Goal: Task Accomplishment & Management: Manage account settings

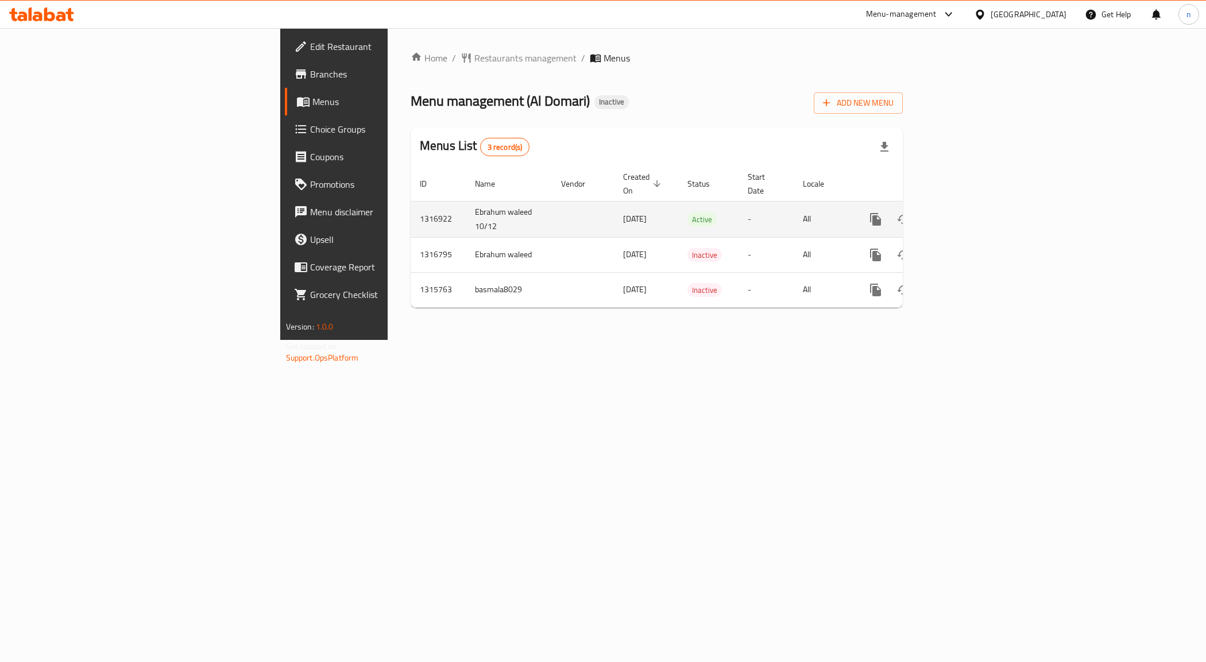
click at [466, 201] on td "Ebrahum waleed 10/12" at bounding box center [509, 219] width 86 height 36
copy td "Ebrahum waleed 10/12"
click at [938, 213] on icon "enhanced table" at bounding box center [931, 220] width 14 height 14
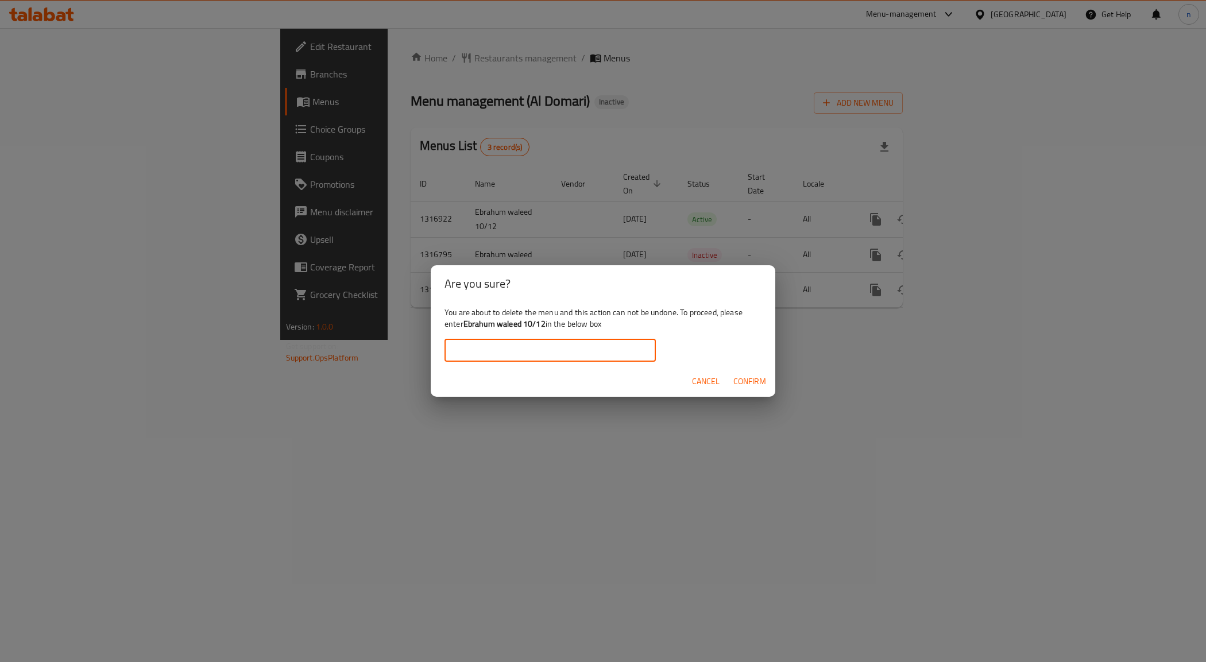
click at [563, 349] on input "text" at bounding box center [550, 350] width 211 height 23
paste input "Ebrahum waleed 10/12"
type input "Ebrahum waleed 10/12"
click at [756, 383] on span "Confirm" at bounding box center [749, 381] width 33 height 14
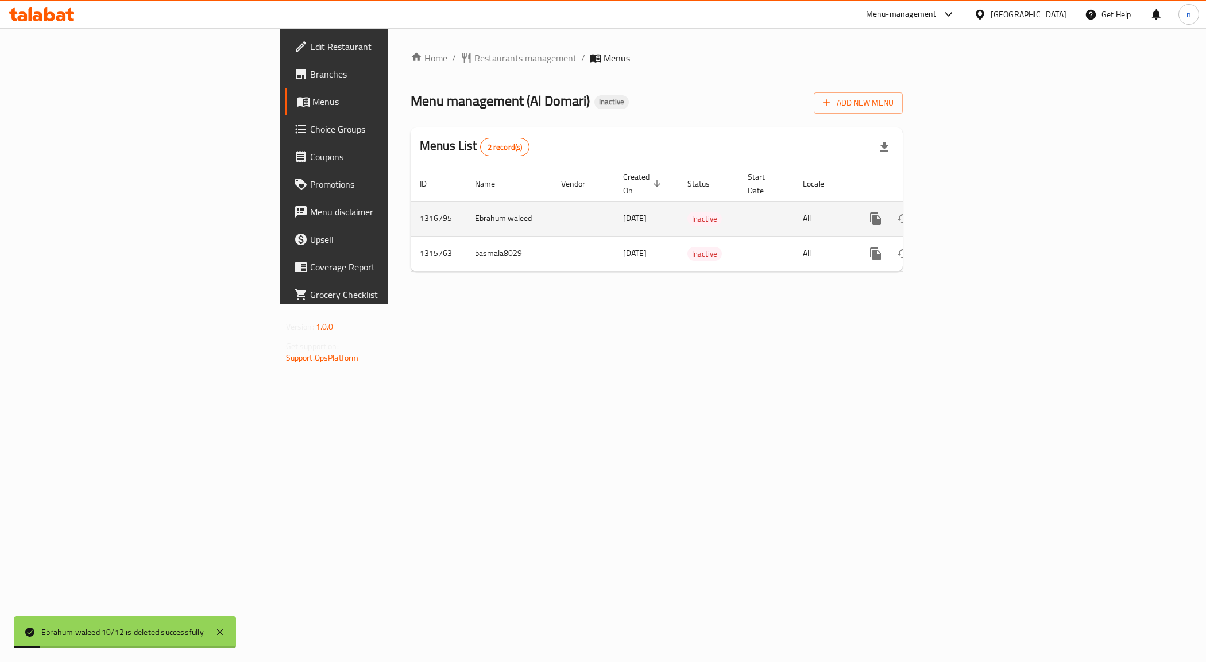
click at [466, 213] on td "Ebrahum waleed" at bounding box center [509, 218] width 86 height 35
copy td "Ebrahum waleed"
click at [945, 205] on button "enhanced table" at bounding box center [931, 219] width 28 height 28
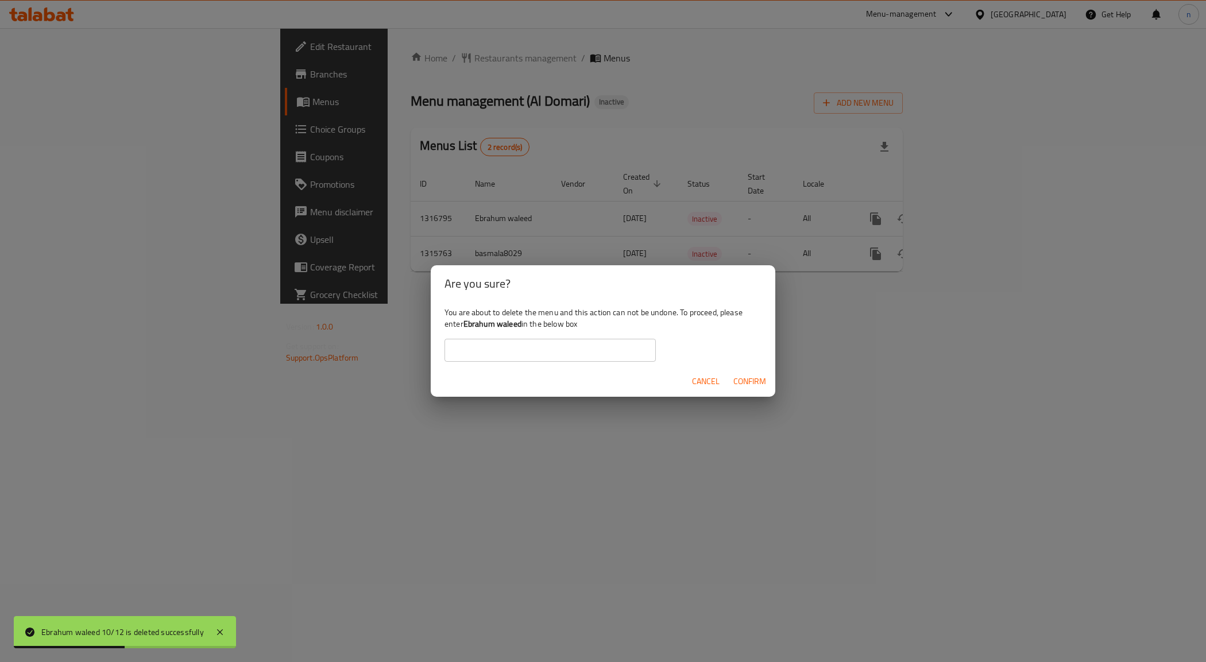
click at [526, 345] on input "text" at bounding box center [550, 350] width 211 height 23
paste input "Ebrahum waleed"
click at [745, 383] on span "Confirm" at bounding box center [749, 381] width 33 height 14
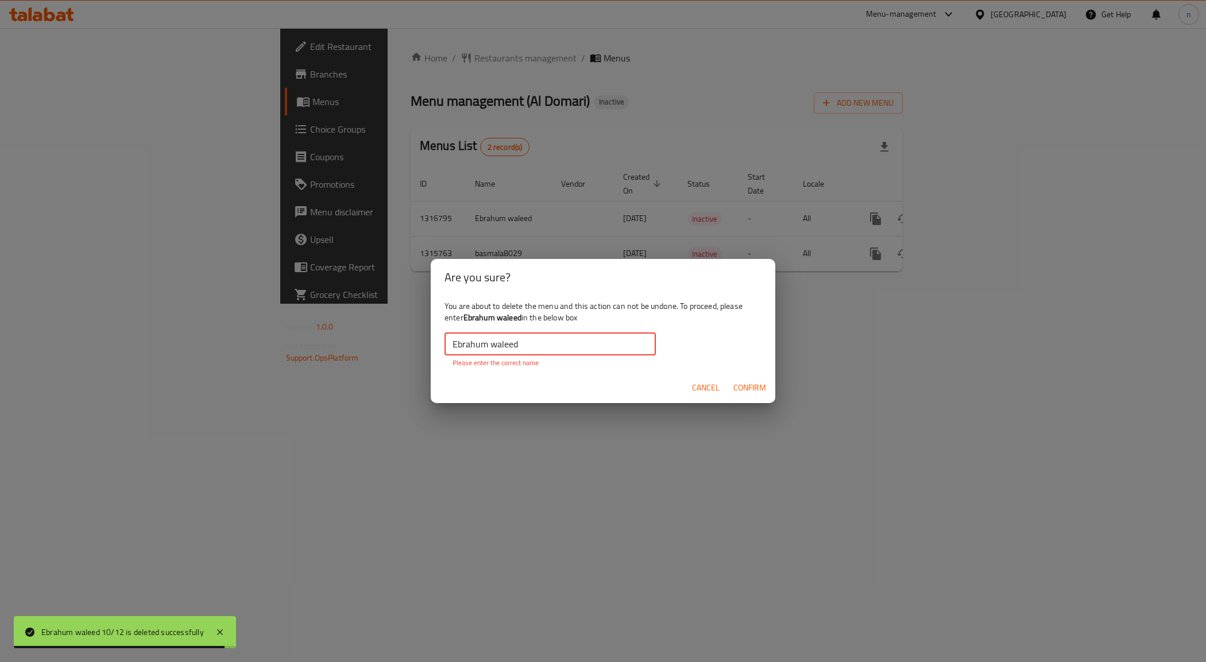
click at [446, 347] on input "Ebrahum waleed" at bounding box center [550, 344] width 211 height 23
click at [747, 384] on span "Confirm" at bounding box center [749, 388] width 33 height 14
click at [445, 348] on input "Ebrahum waleed" at bounding box center [550, 344] width 211 height 23
click at [529, 345] on input "Ebrahum waleed" at bounding box center [550, 344] width 211 height 23
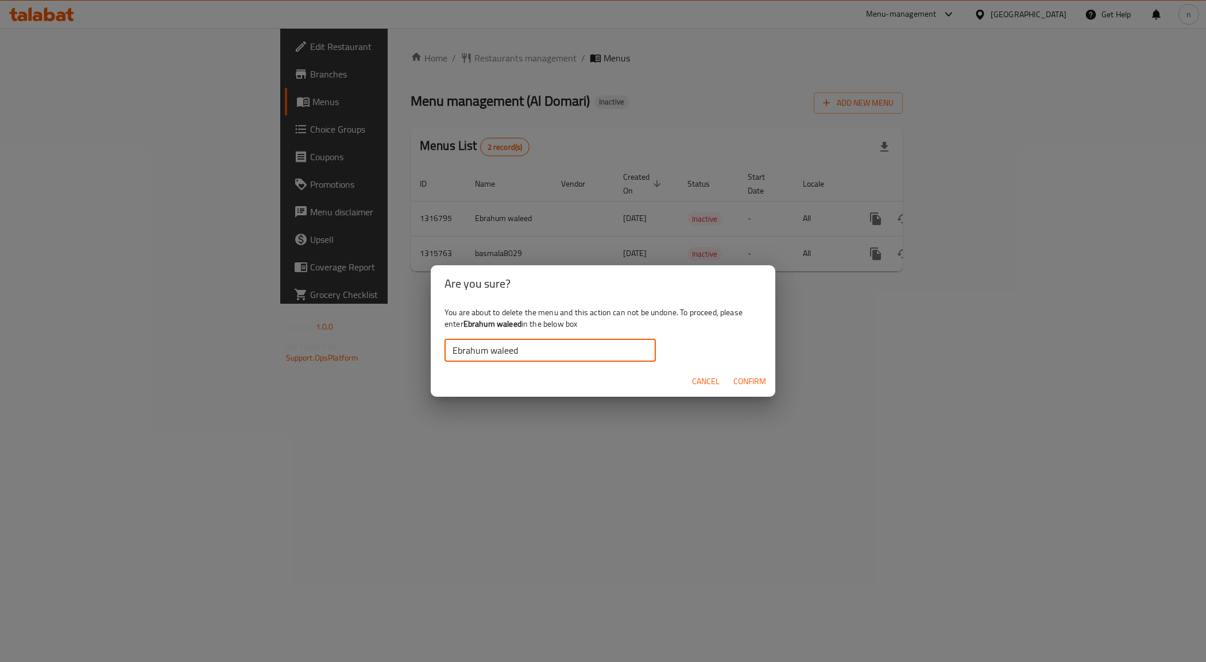
click at [739, 379] on span "Confirm" at bounding box center [749, 381] width 33 height 14
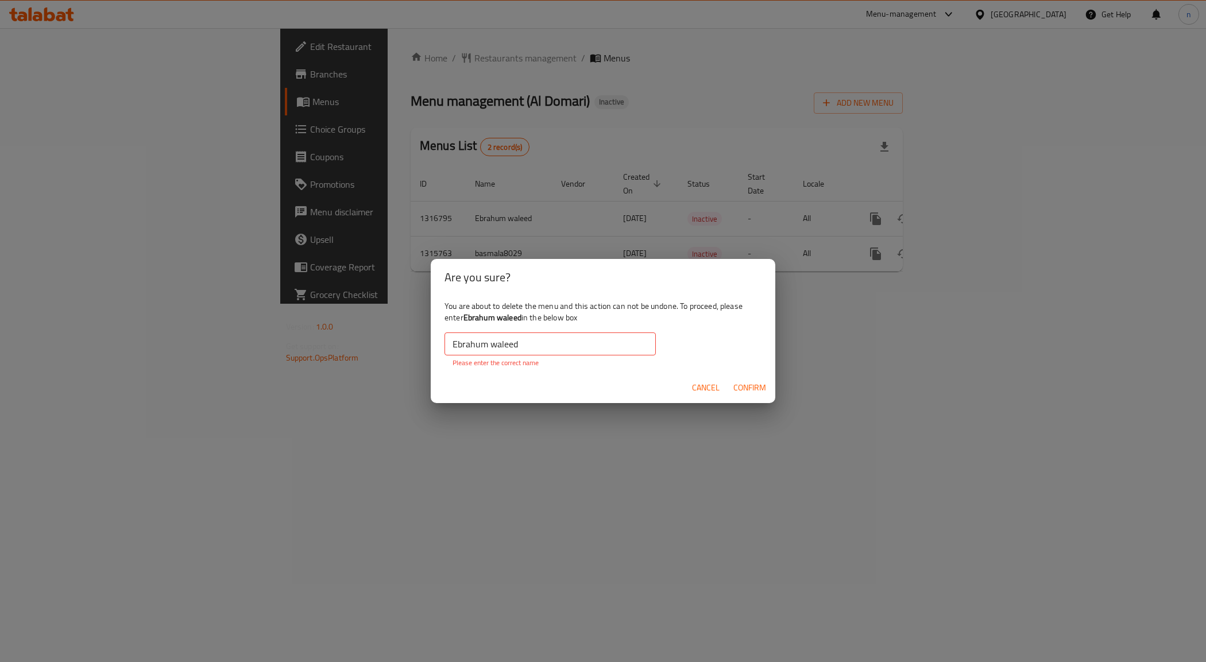
click at [499, 345] on input "Ebrahum waleed" at bounding box center [550, 344] width 211 height 23
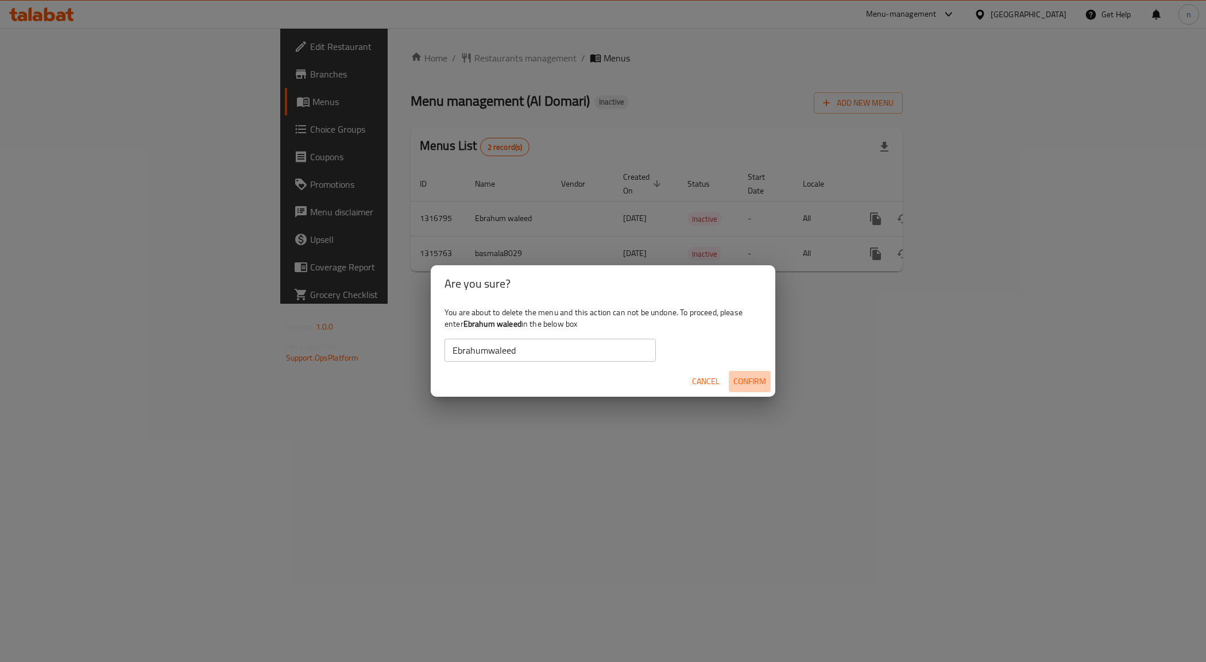
click at [755, 383] on span "Confirm" at bounding box center [749, 381] width 33 height 14
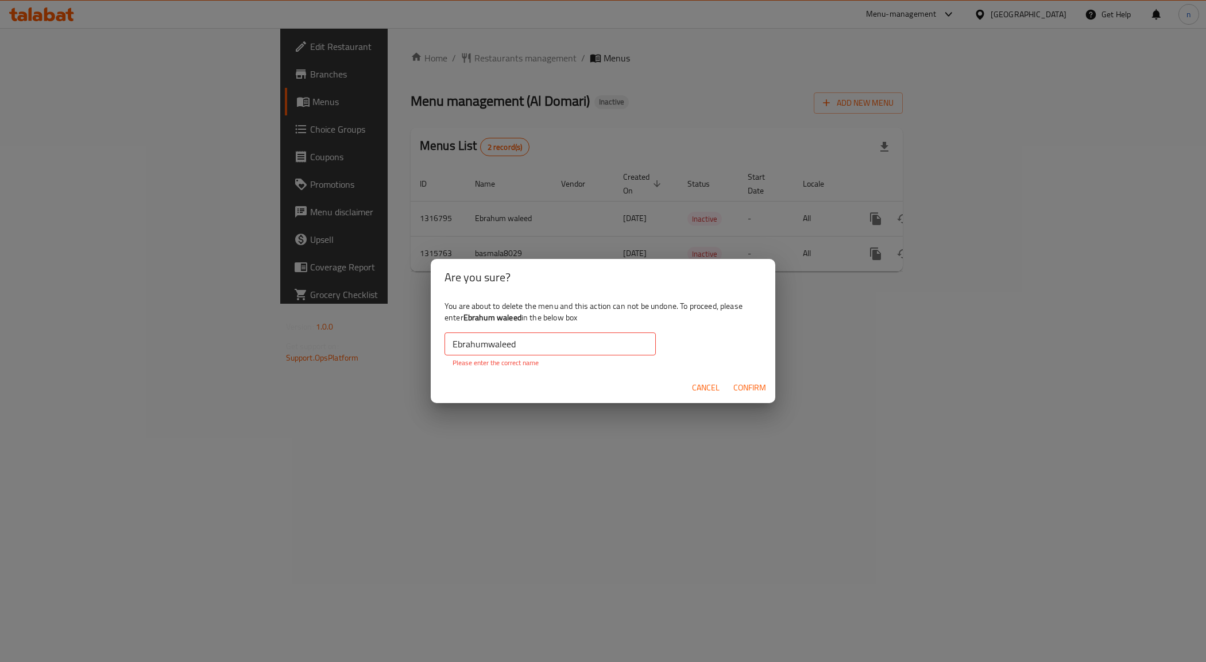
click at [522, 337] on input "Ebrahumwaleed" at bounding box center [550, 344] width 211 height 23
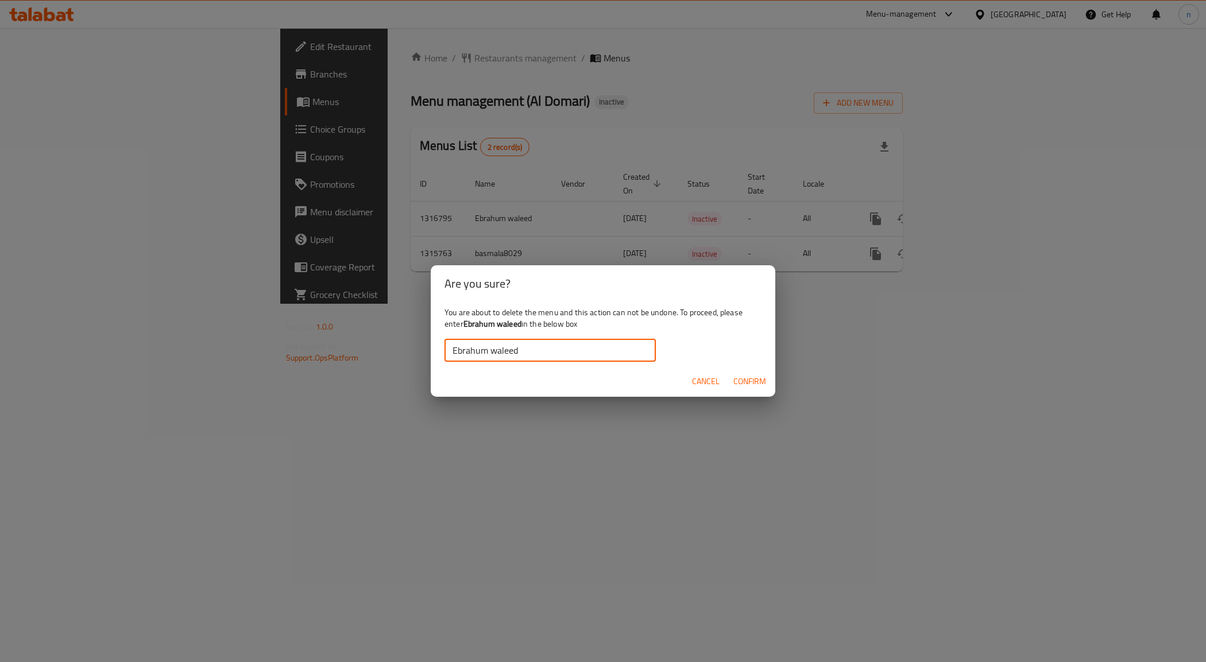
type input "Ebrahum waleed"
click at [748, 384] on span "Confirm" at bounding box center [749, 381] width 33 height 14
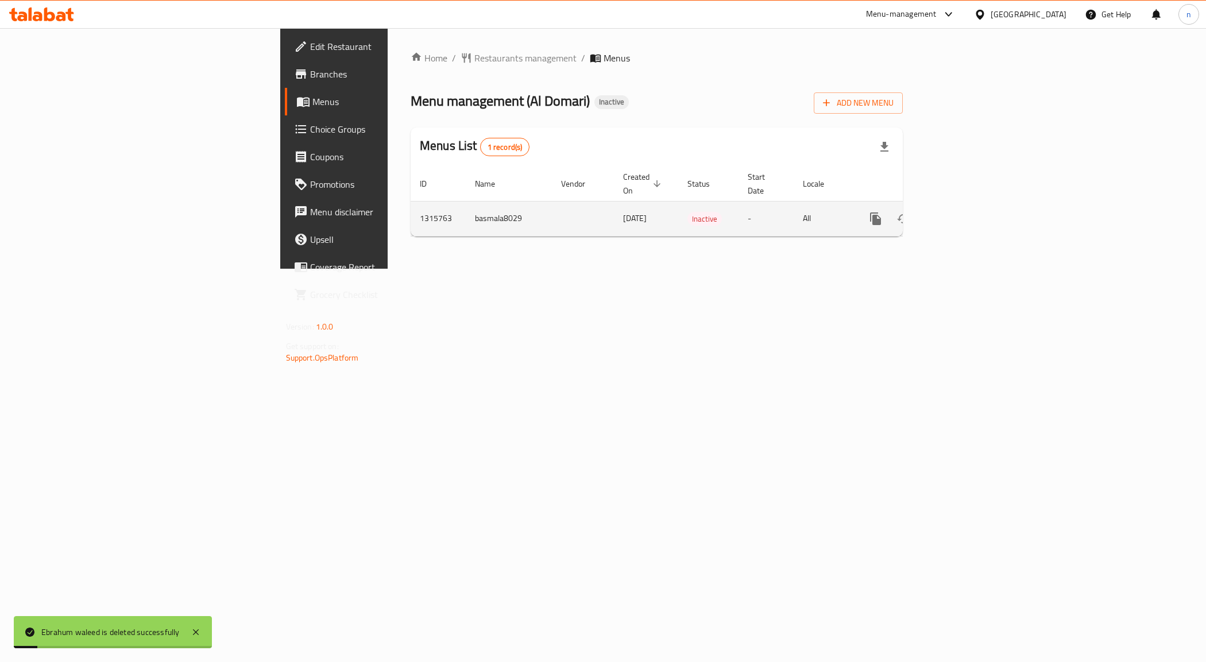
click at [466, 202] on td "basmala8029" at bounding box center [509, 218] width 86 height 35
copy td "basmala8029"
click at [935, 214] on icon "enhanced table" at bounding box center [931, 219] width 8 height 10
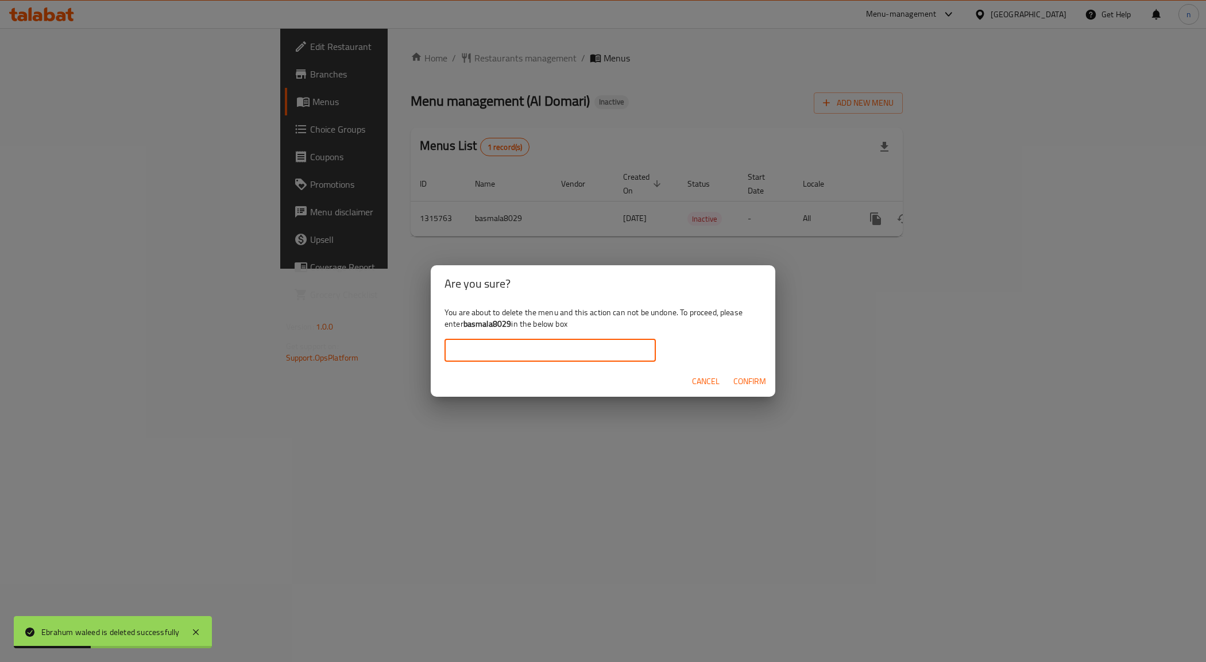
click at [533, 342] on input "text" at bounding box center [550, 350] width 211 height 23
paste input "basmala8029"
type input "basmala8029"
click at [745, 383] on span "Confirm" at bounding box center [749, 381] width 33 height 14
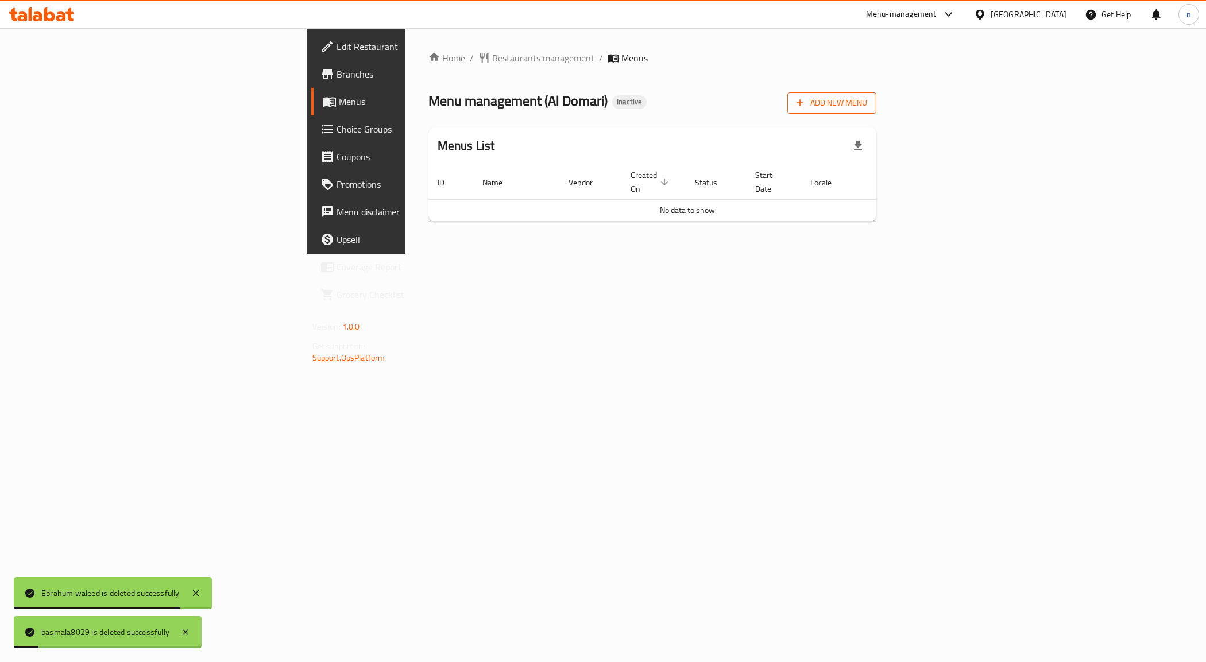
click at [867, 96] on span "Add New Menu" at bounding box center [832, 103] width 71 height 14
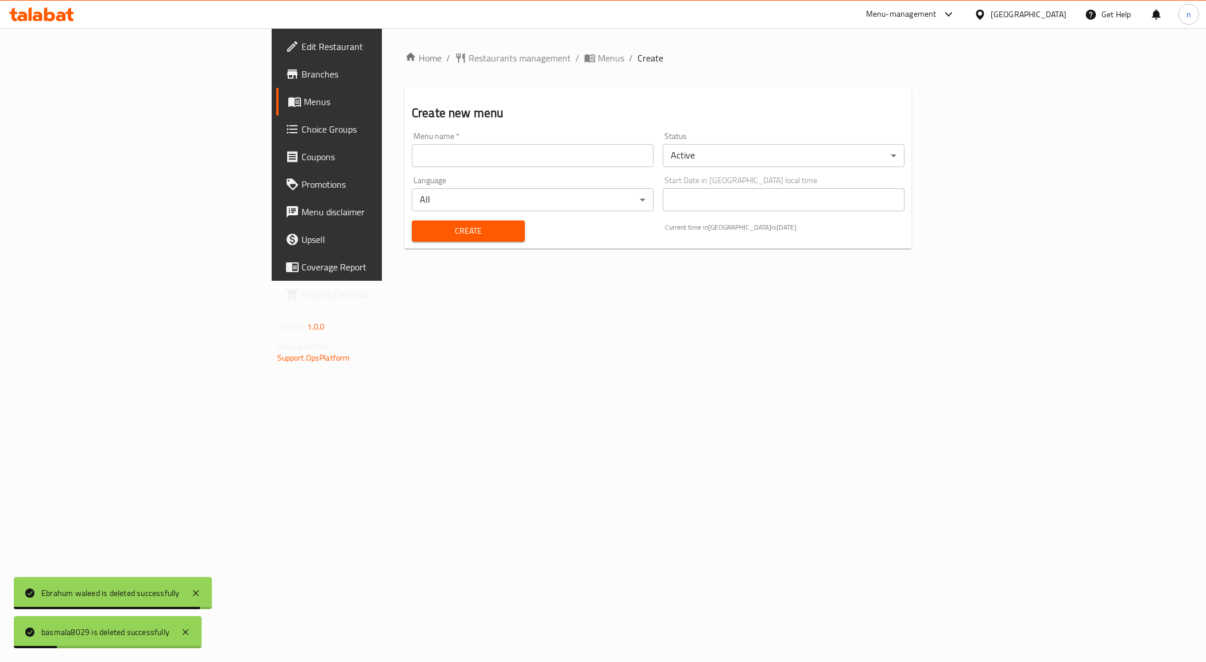
click at [412, 155] on input "text" at bounding box center [533, 155] width 242 height 23
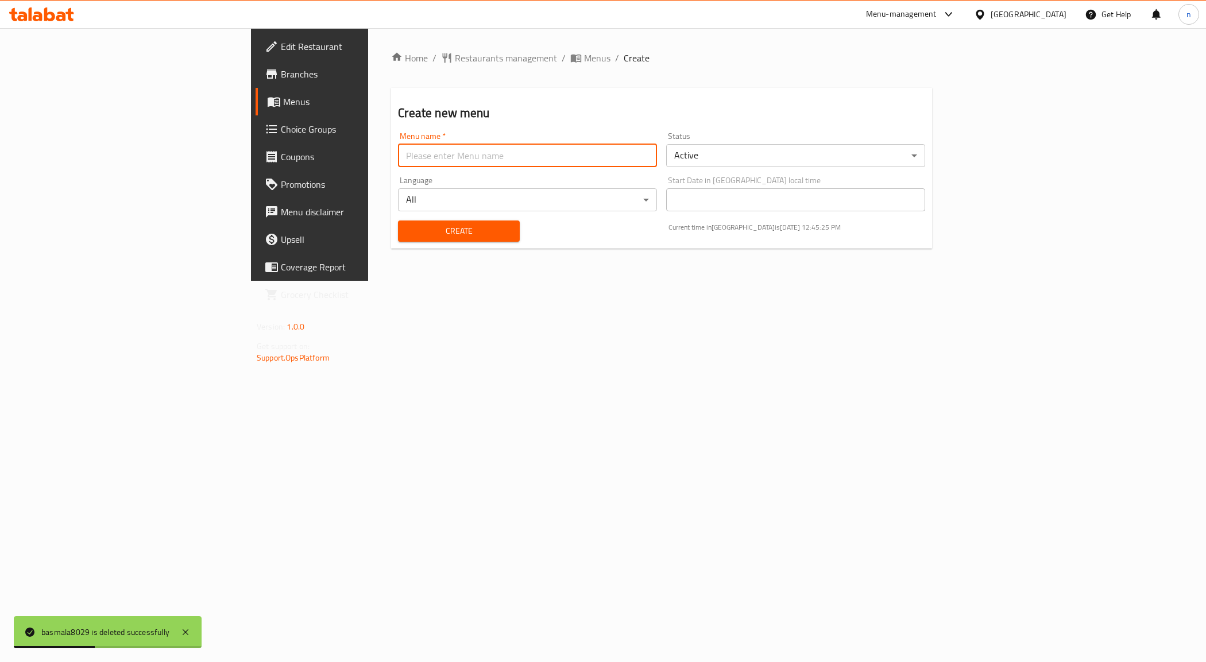
type input "NOUR.8040 1st menu"
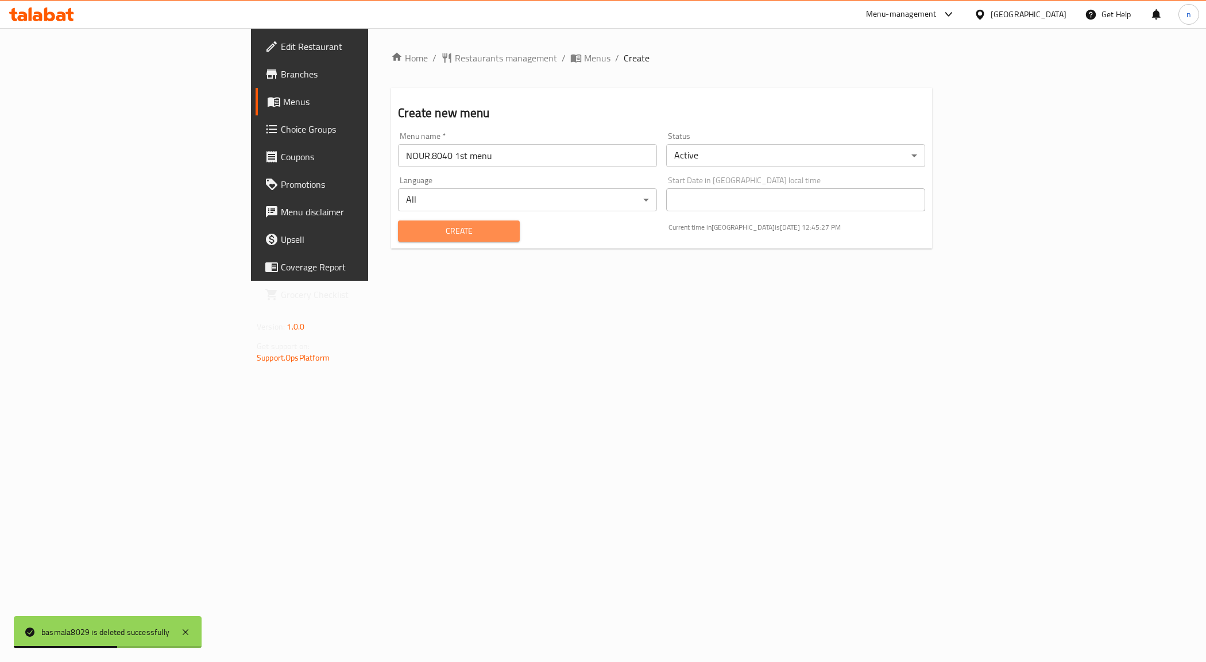
click at [407, 231] on span "Create" at bounding box center [458, 231] width 103 height 14
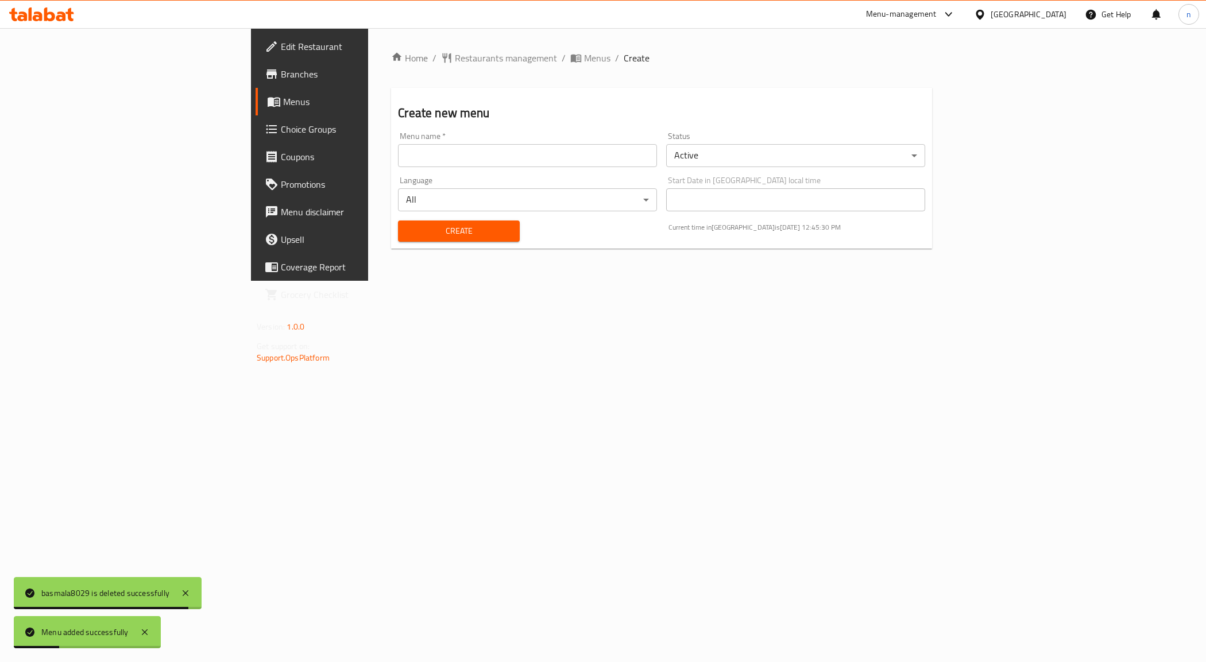
click at [283, 108] on span "Menus" at bounding box center [363, 102] width 160 height 14
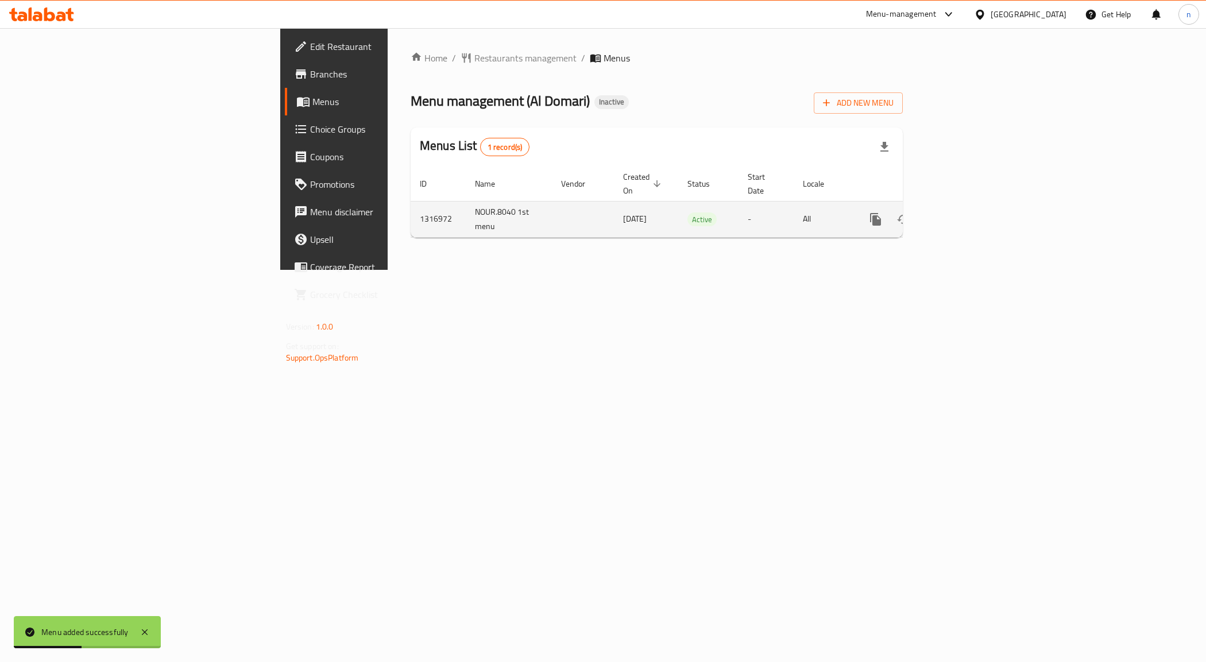
click at [966, 213] on icon "enhanced table" at bounding box center [959, 220] width 14 height 14
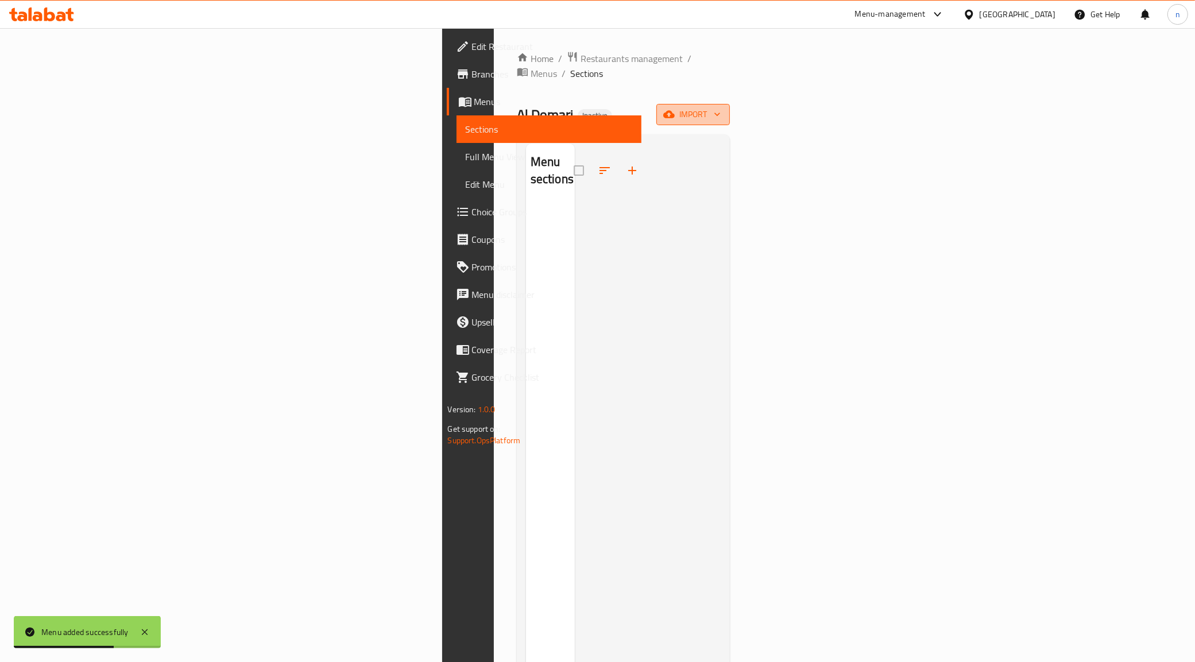
click at [721, 107] on span "import" at bounding box center [693, 114] width 55 height 14
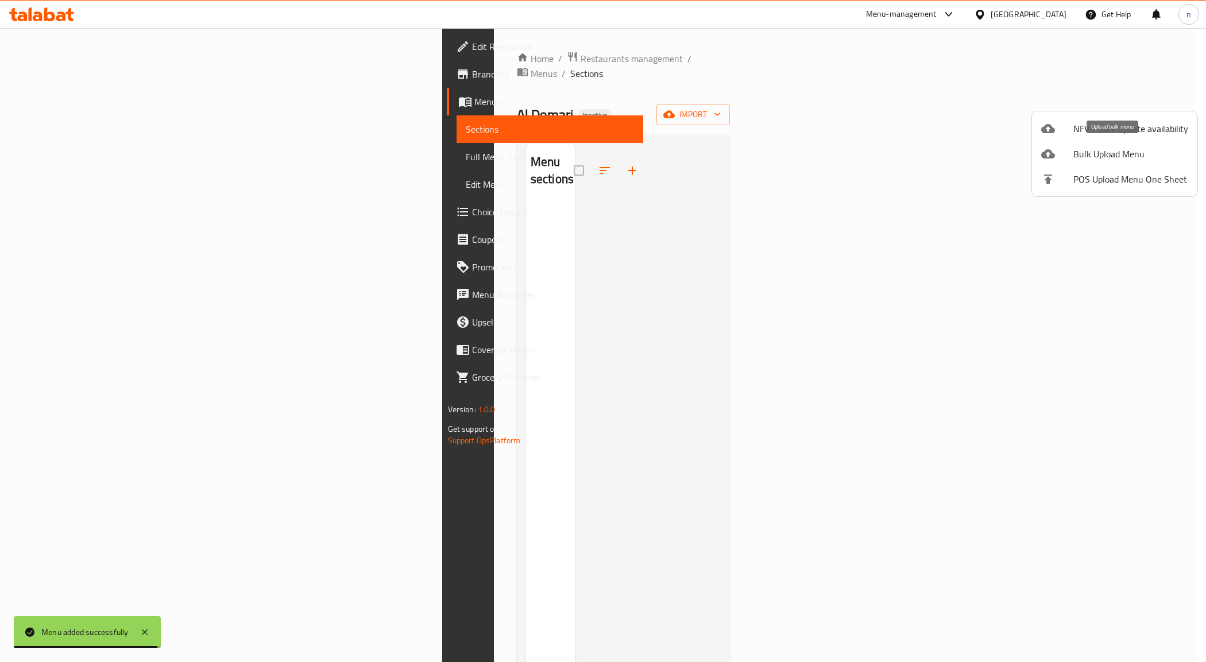
click at [1109, 148] on span "Bulk Upload Menu" at bounding box center [1131, 154] width 115 height 14
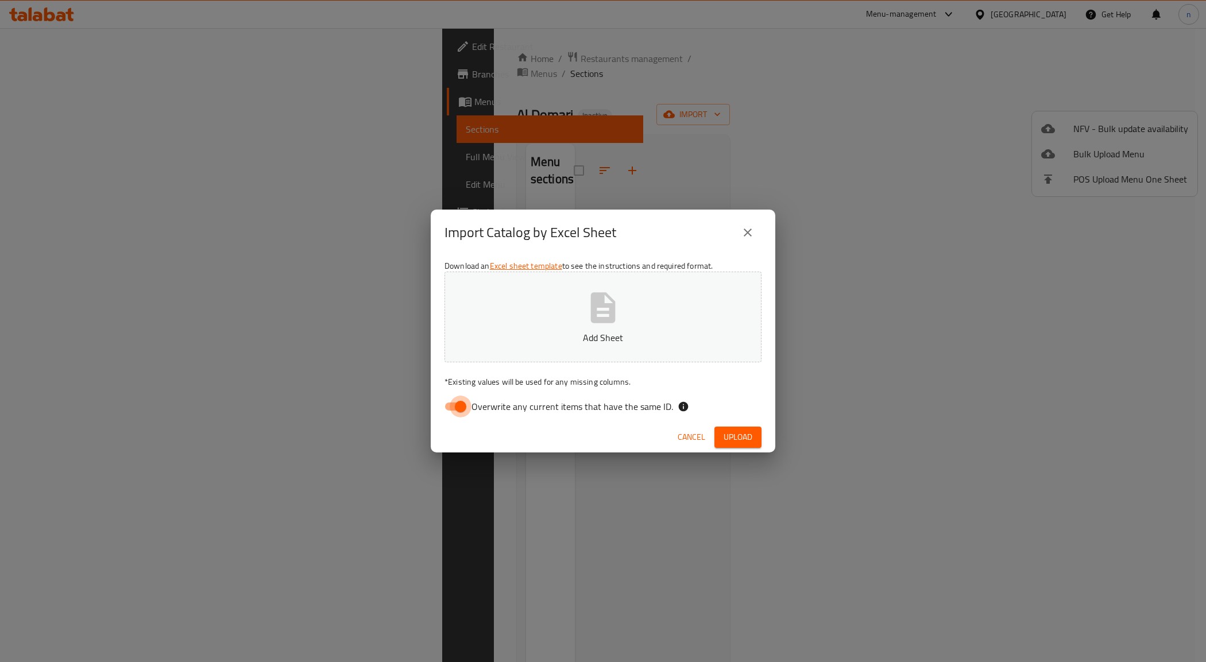
click at [448, 416] on input "Overwrite any current items that have the same ID." at bounding box center [460, 407] width 65 height 22
checkbox input "false"
click at [737, 437] on span "Upload" at bounding box center [738, 437] width 29 height 14
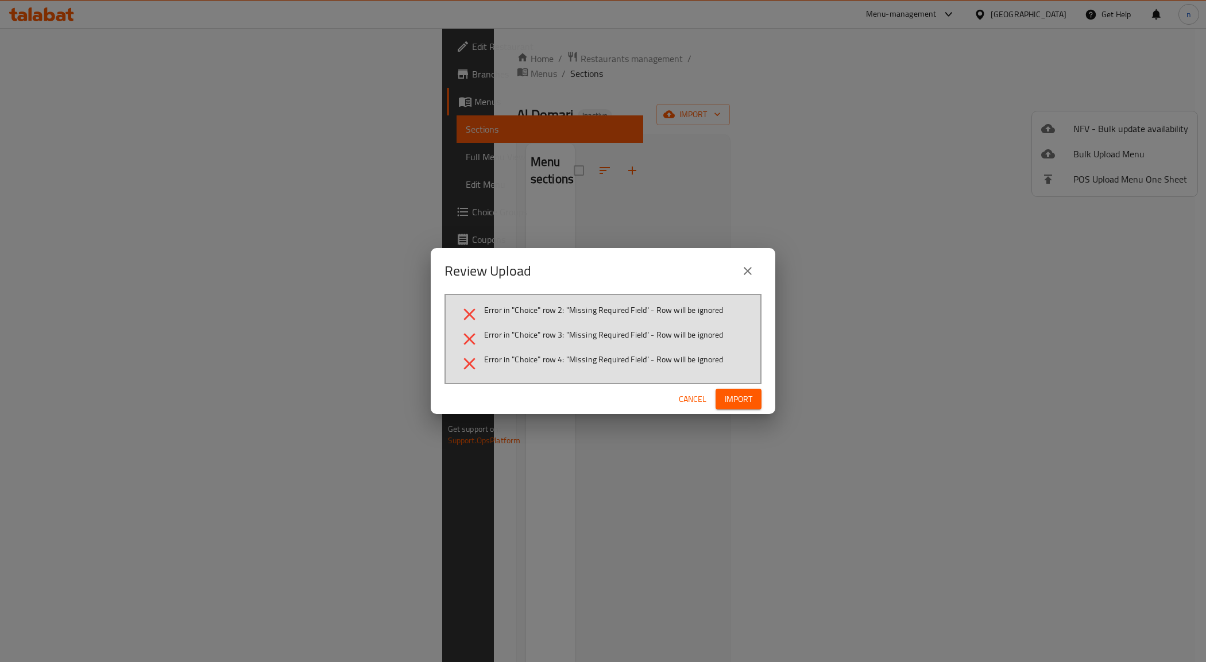
click at [690, 404] on span "Cancel" at bounding box center [693, 399] width 28 height 14
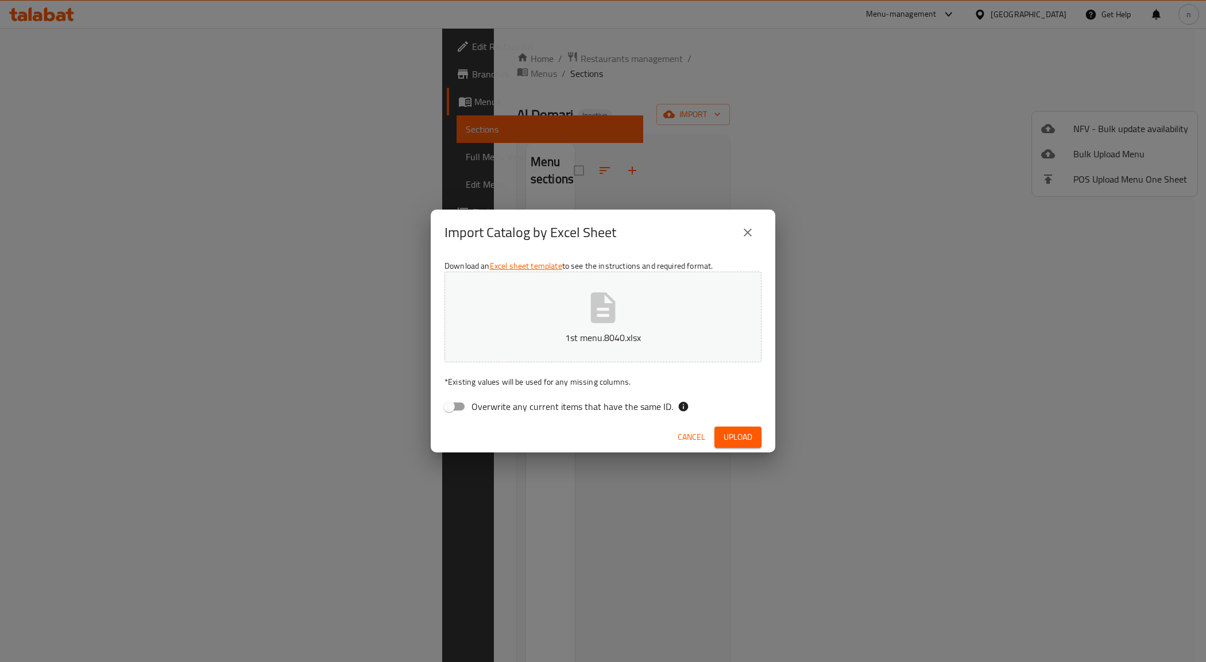
click at [727, 433] on span "Upload" at bounding box center [738, 437] width 29 height 14
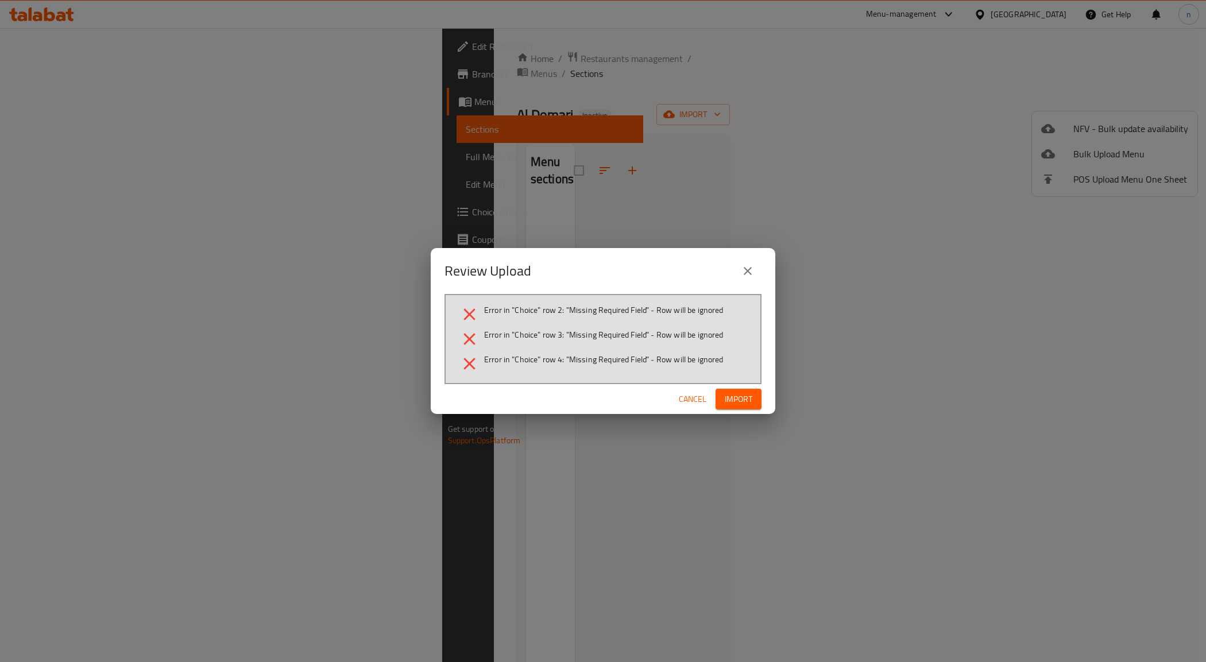
click at [756, 274] on button "close" at bounding box center [748, 271] width 28 height 28
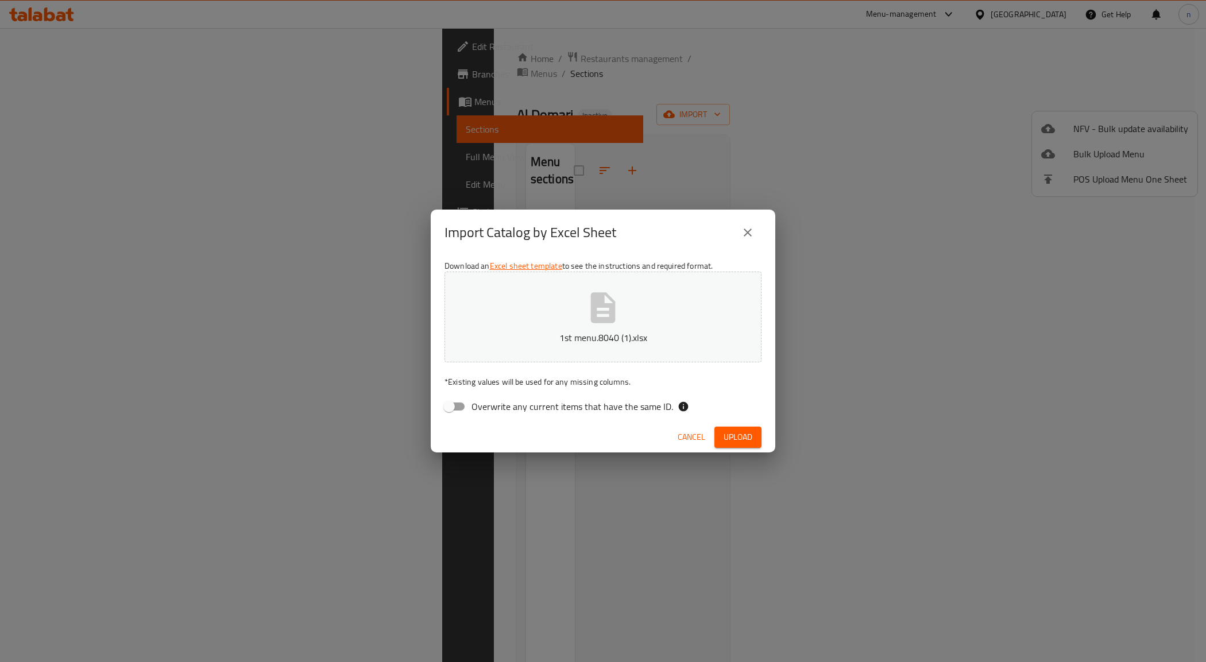
click at [731, 428] on button "Upload" at bounding box center [738, 437] width 47 height 21
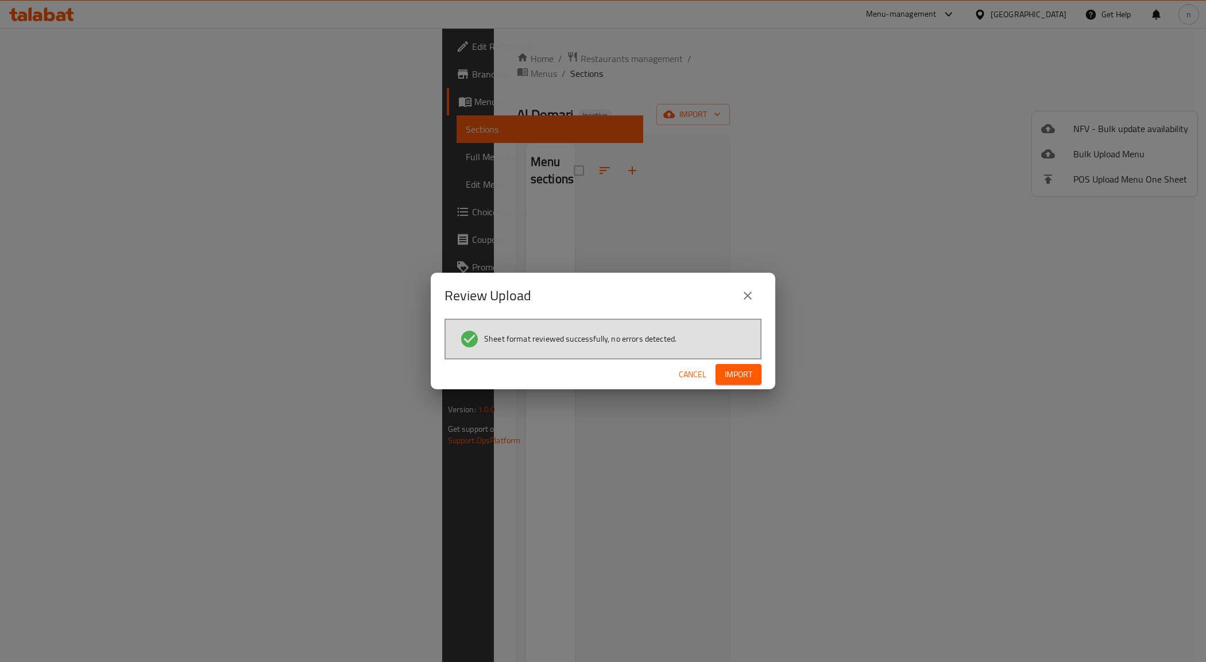
click at [728, 384] on button "Import" at bounding box center [739, 374] width 46 height 21
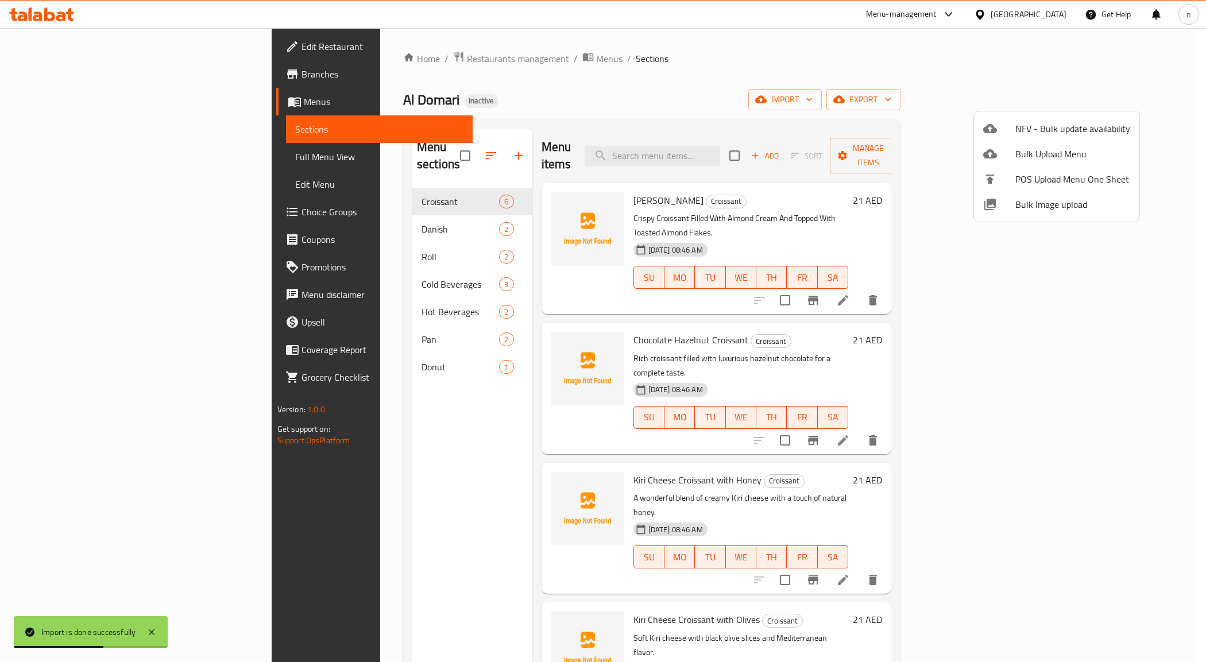
click at [1018, 64] on div at bounding box center [603, 331] width 1206 height 662
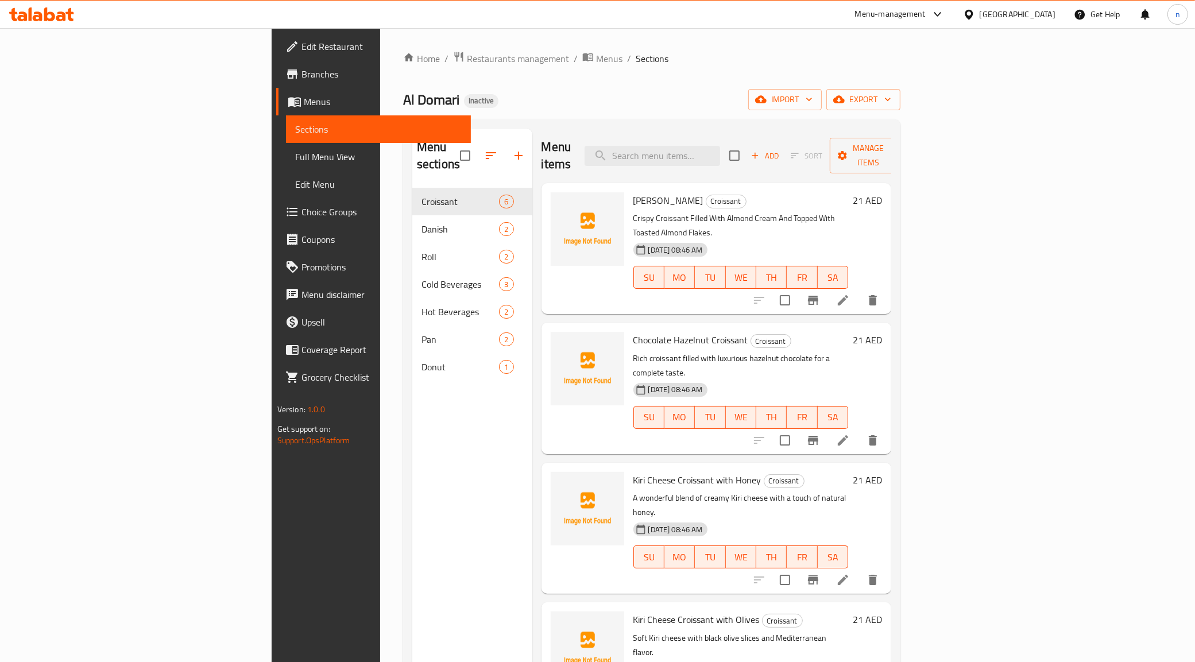
click at [286, 164] on link "Full Menu View" at bounding box center [379, 157] width 186 height 28
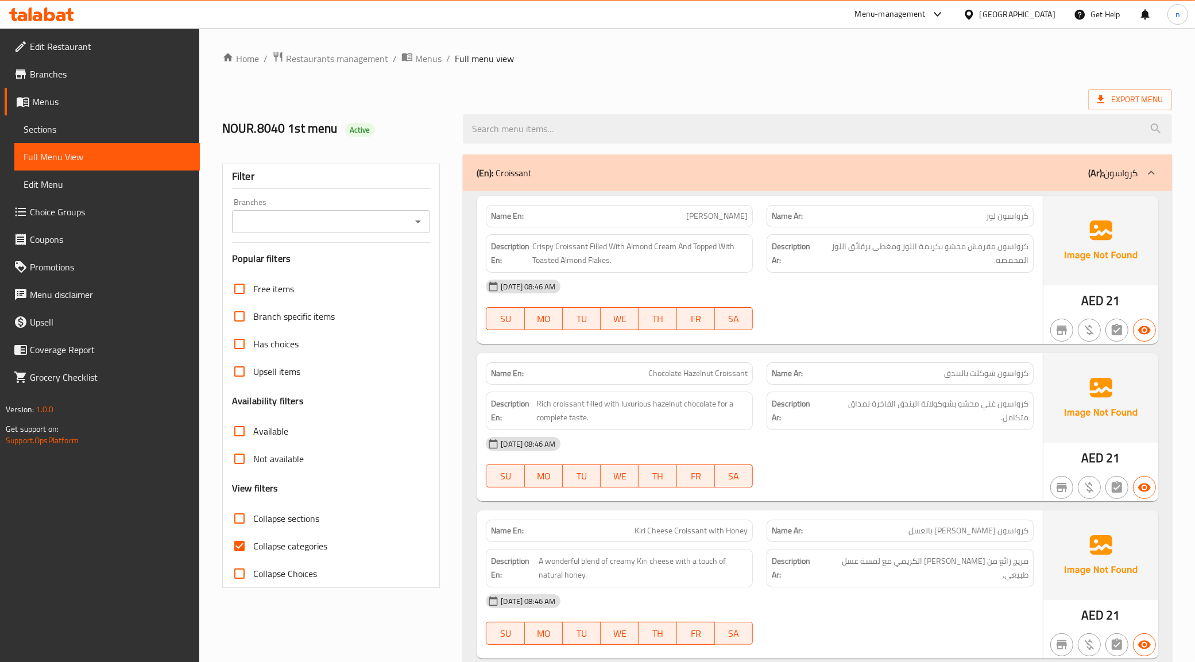
click at [248, 549] on input "Collapse categories" at bounding box center [240, 546] width 28 height 28
checkbox input "false"
click at [1106, 163] on div "(En): Croissant (Ar): كرواسون" at bounding box center [817, 173] width 709 height 37
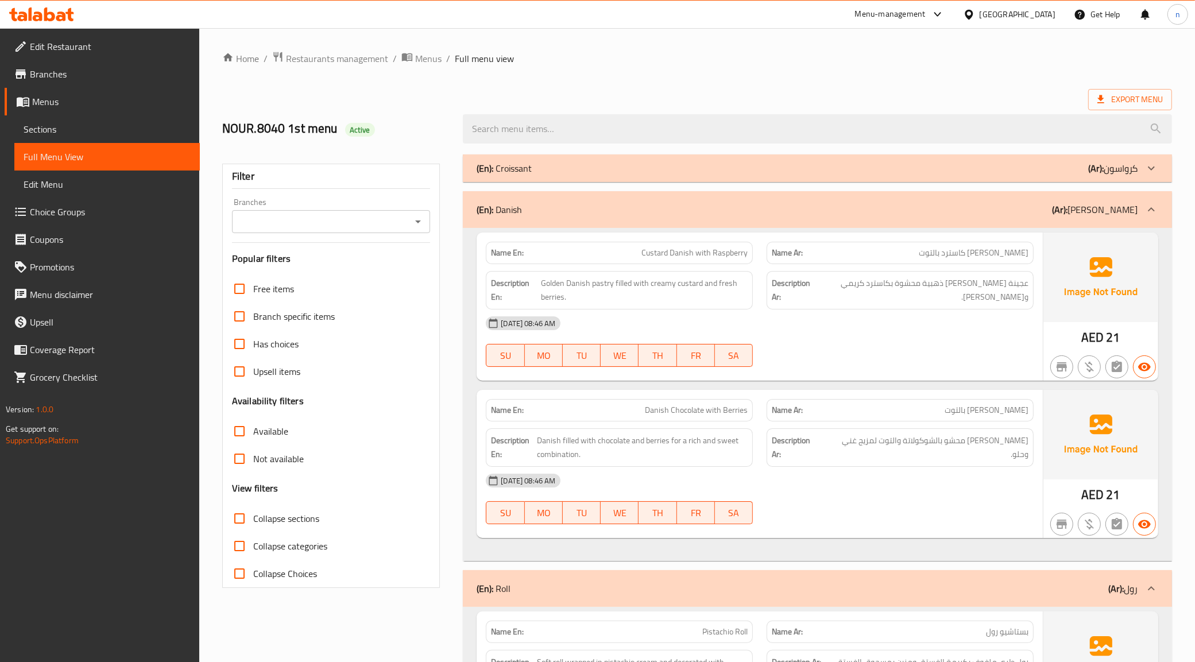
click at [1068, 211] on b "(Ar):" at bounding box center [1060, 209] width 16 height 17
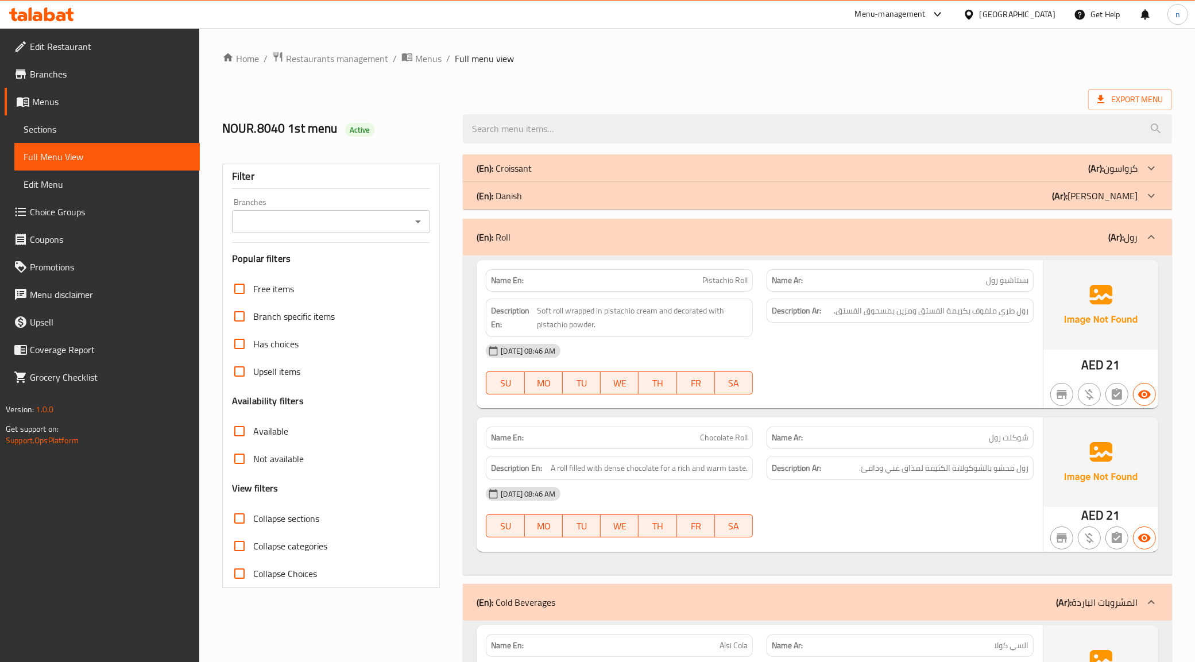
click at [1060, 244] on div "(En): Roll (Ar): رول" at bounding box center [807, 237] width 661 height 14
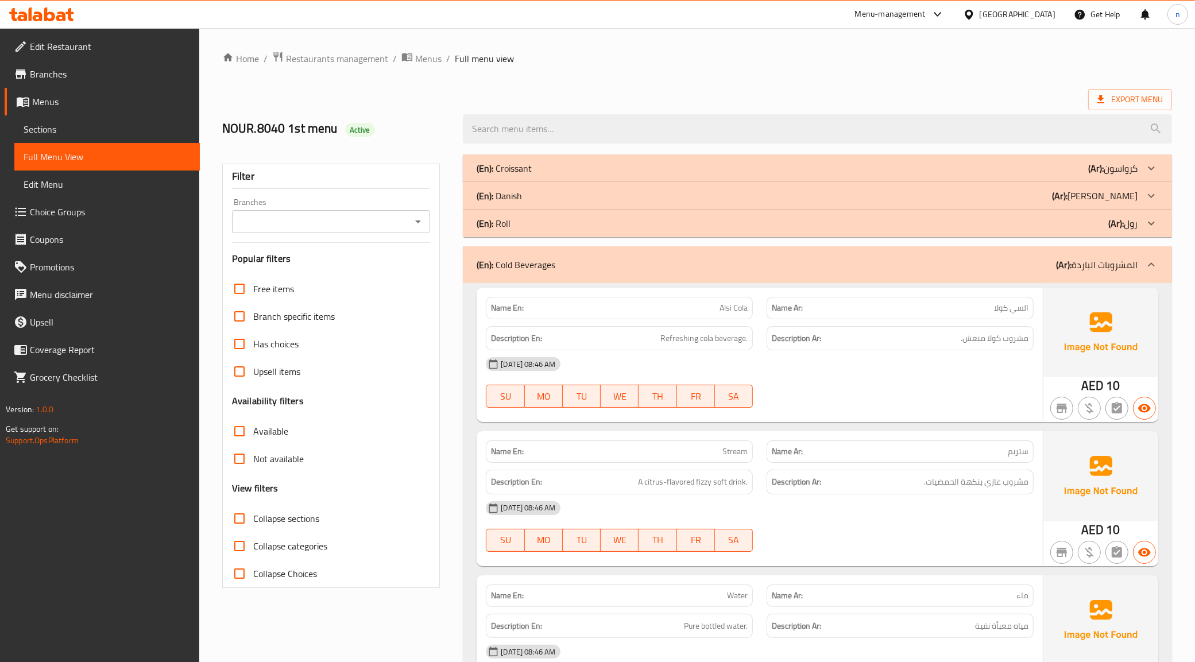
click at [1036, 267] on div "(En): Cold Beverages (Ar): المشروبات الباردة" at bounding box center [807, 265] width 661 height 14
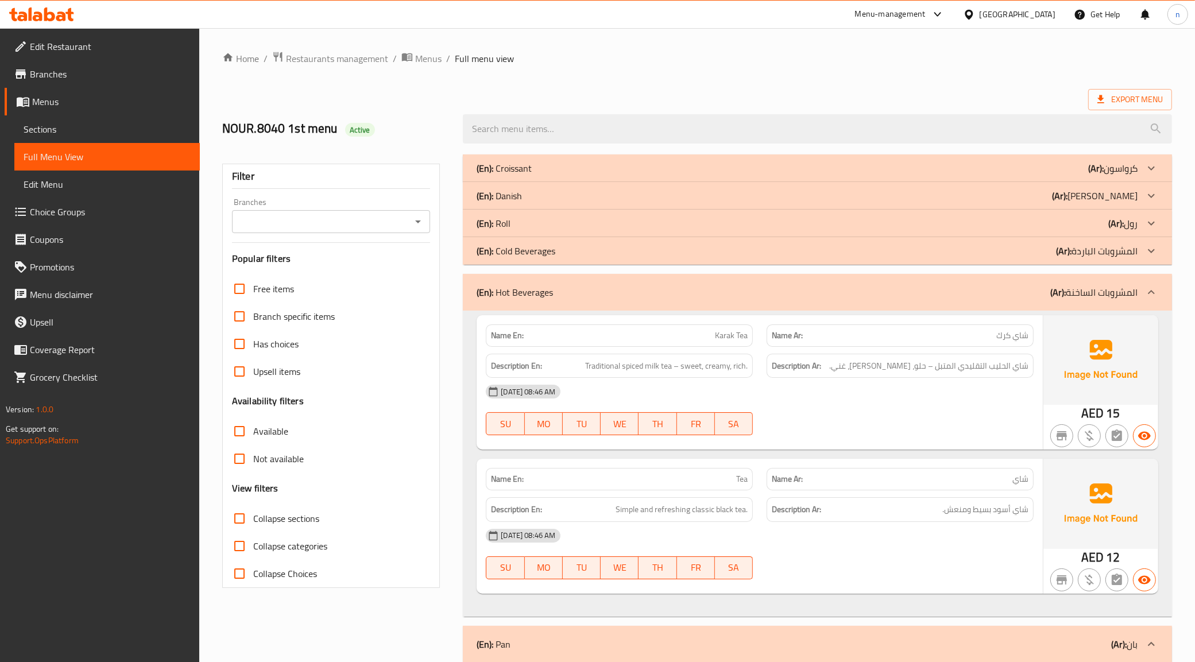
click at [999, 302] on div "(En): Hot Beverages (Ar): المشروبات الساخنة" at bounding box center [817, 292] width 709 height 37
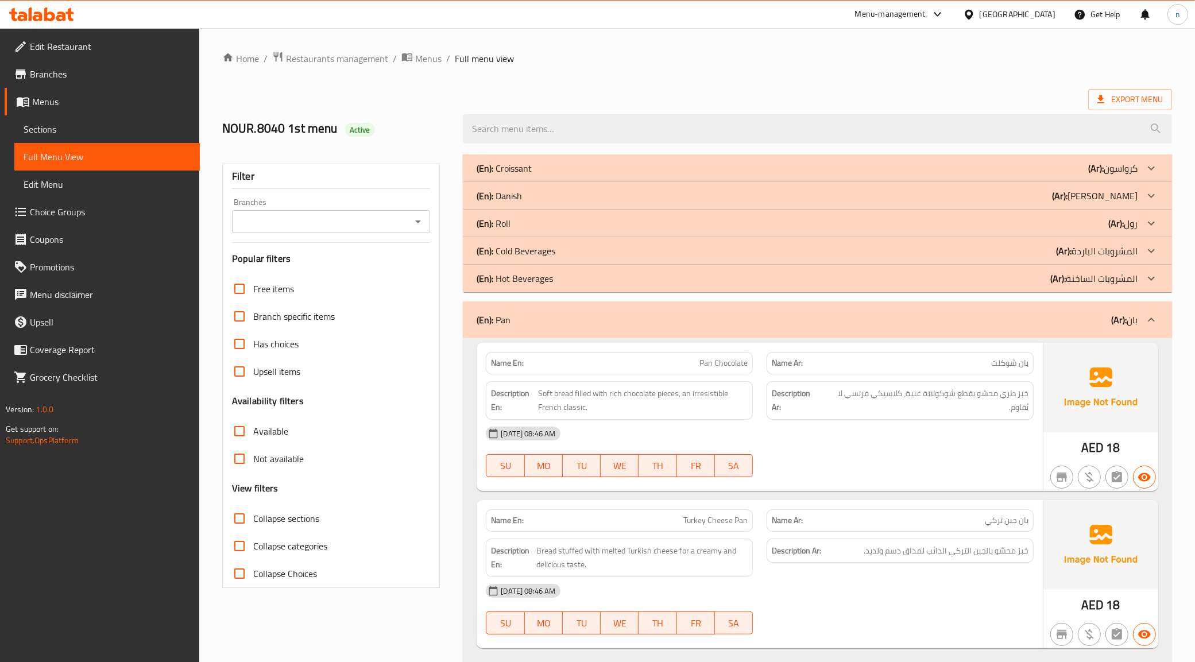
click at [991, 337] on div "(En): Pan (Ar): بان" at bounding box center [817, 320] width 709 height 37
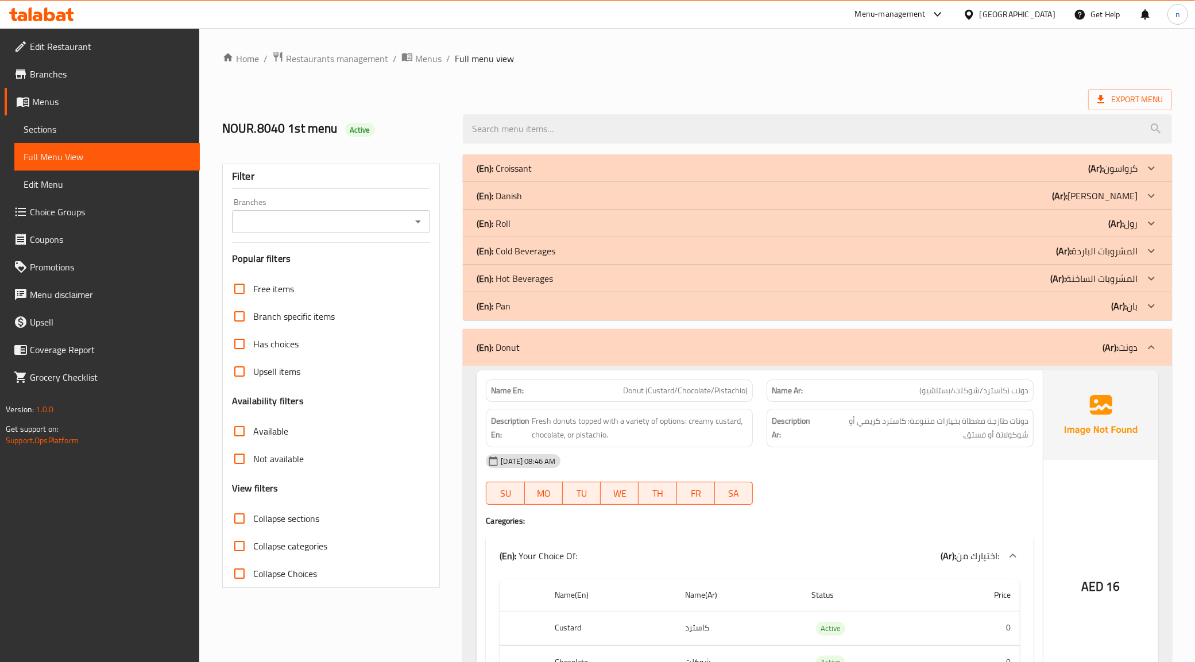
click at [1036, 351] on div "(En): Donut (Ar): دونت" at bounding box center [807, 348] width 661 height 14
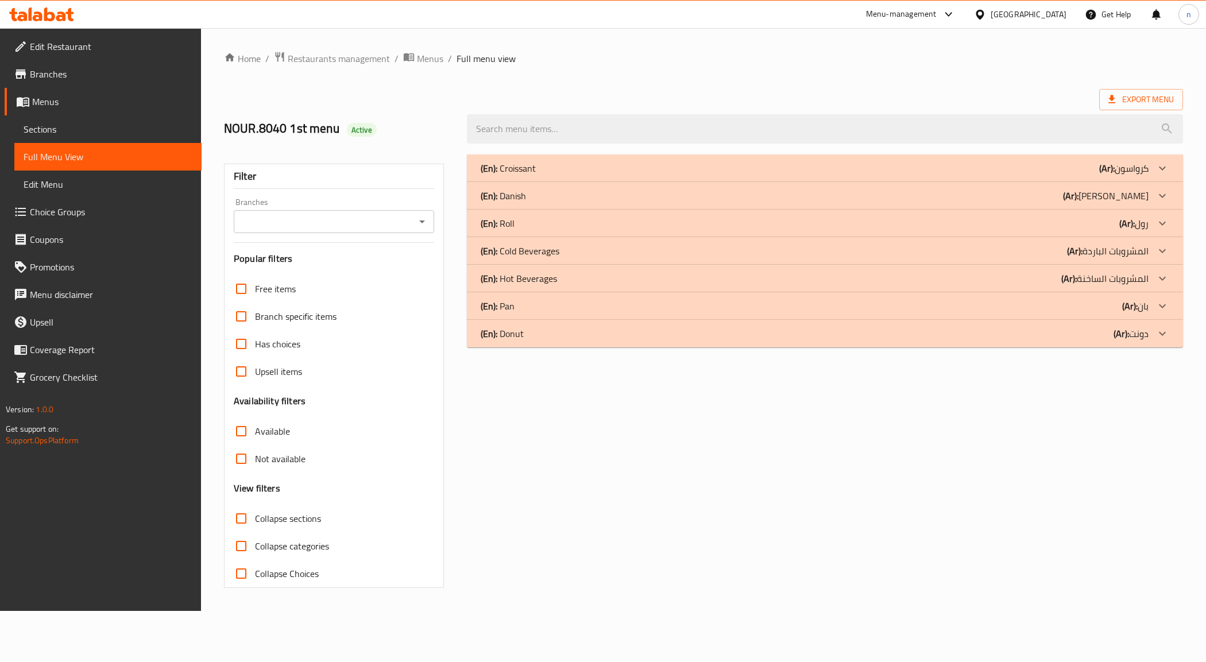
click at [1024, 336] on div "(En): Donut (Ar): دونت" at bounding box center [814, 334] width 667 height 14
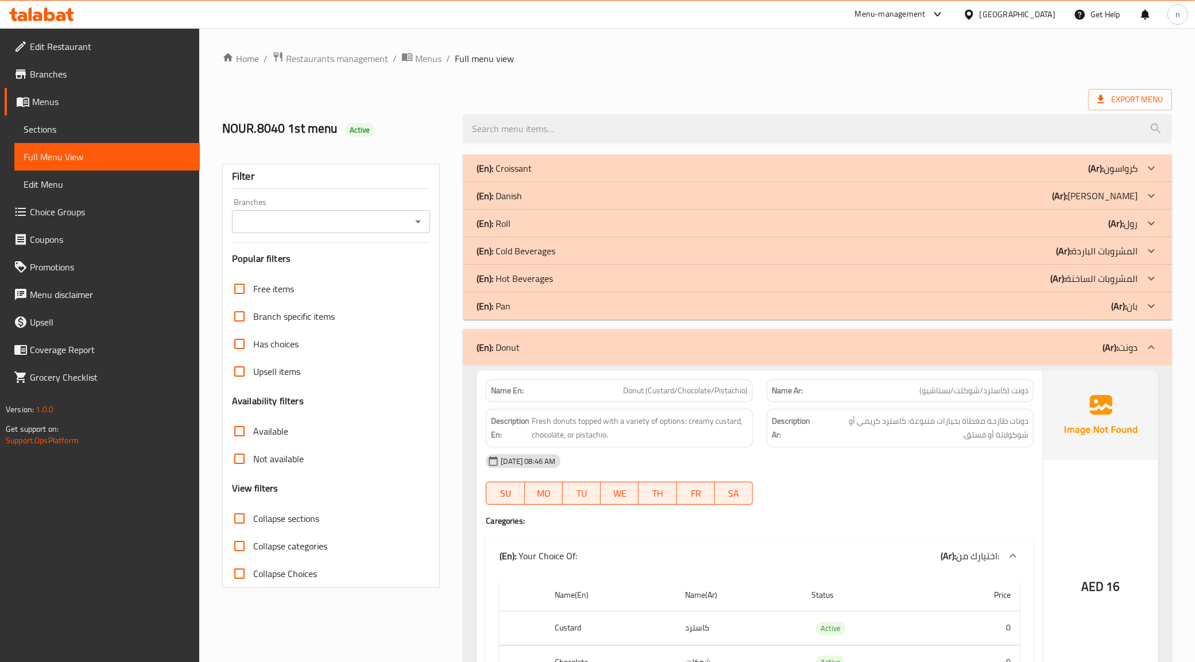
click at [1011, 304] on div "(En): Pan (Ar): بان" at bounding box center [807, 306] width 661 height 14
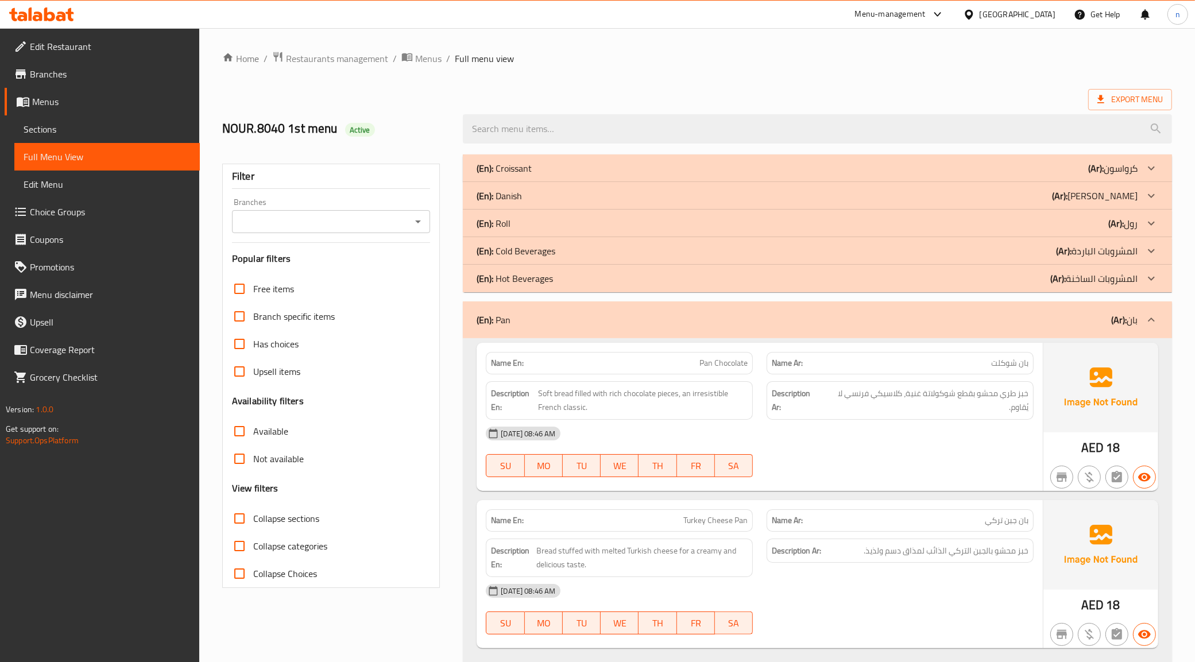
click at [960, 283] on div "(En): Hot Beverages (Ar): المشروبات الساخنة" at bounding box center [807, 279] width 661 height 14
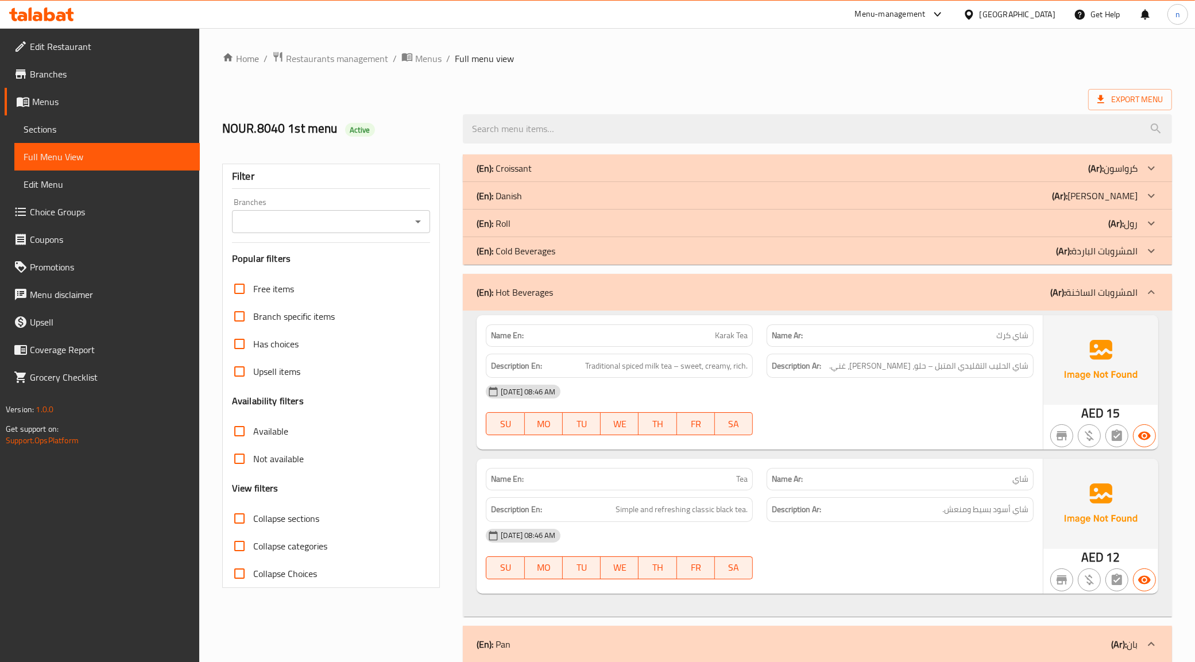
click at [924, 257] on div "(En): Cold Beverages (Ar): المشروبات الباردة" at bounding box center [807, 251] width 661 height 14
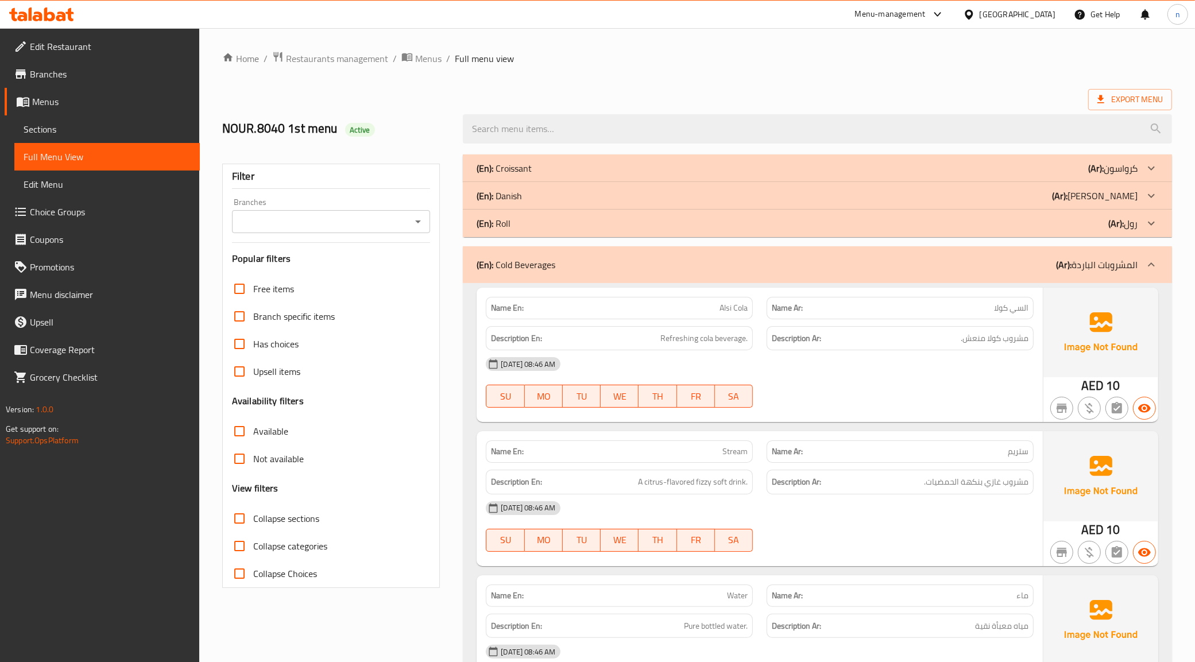
click at [915, 234] on div "(En): Roll (Ar): رول" at bounding box center [817, 224] width 709 height 28
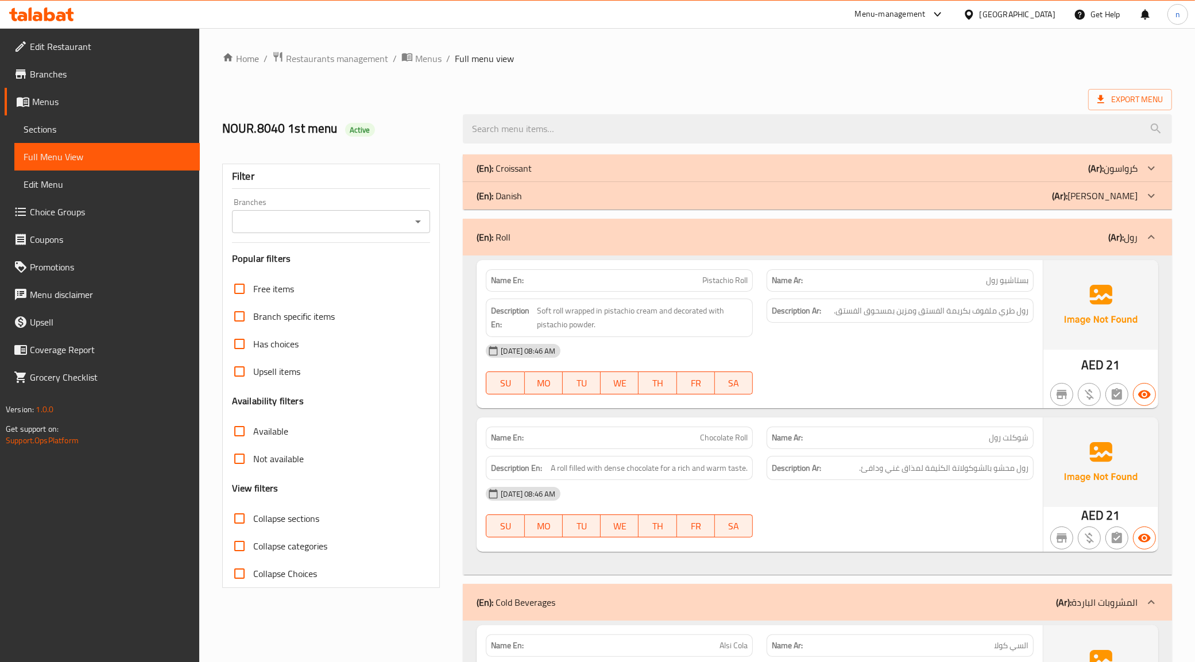
click at [905, 207] on div "(En): Danish (Ar): [PERSON_NAME]" at bounding box center [817, 196] width 709 height 28
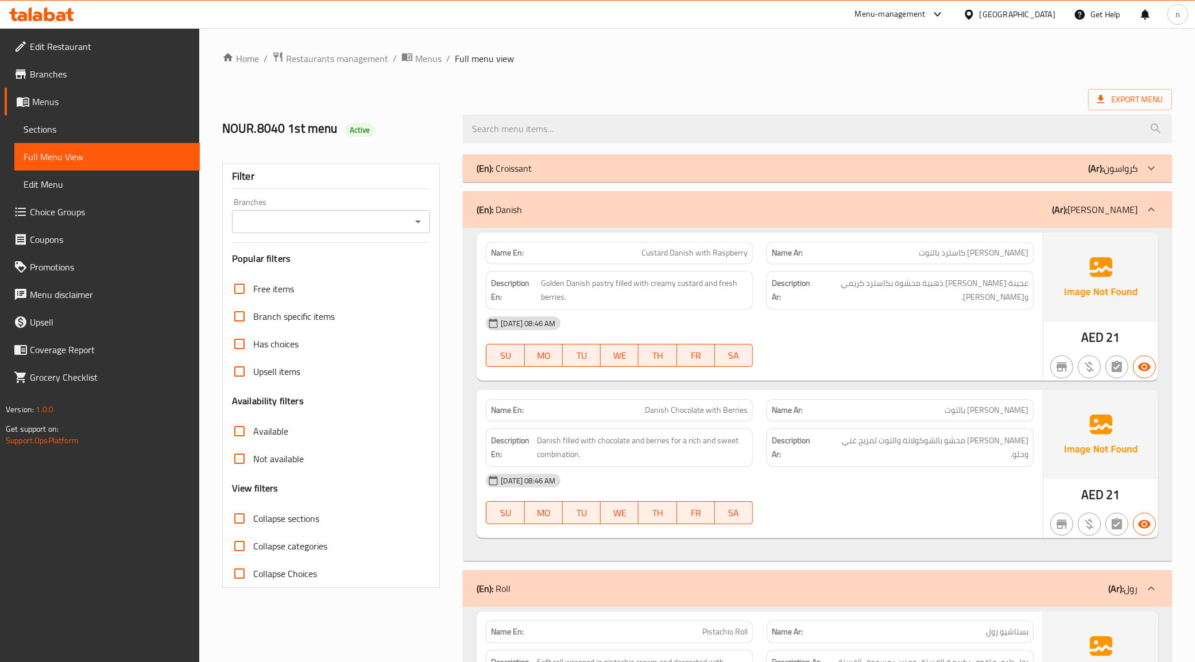
click at [902, 178] on div "(En): Croissant (Ar): كرواسون" at bounding box center [817, 169] width 709 height 28
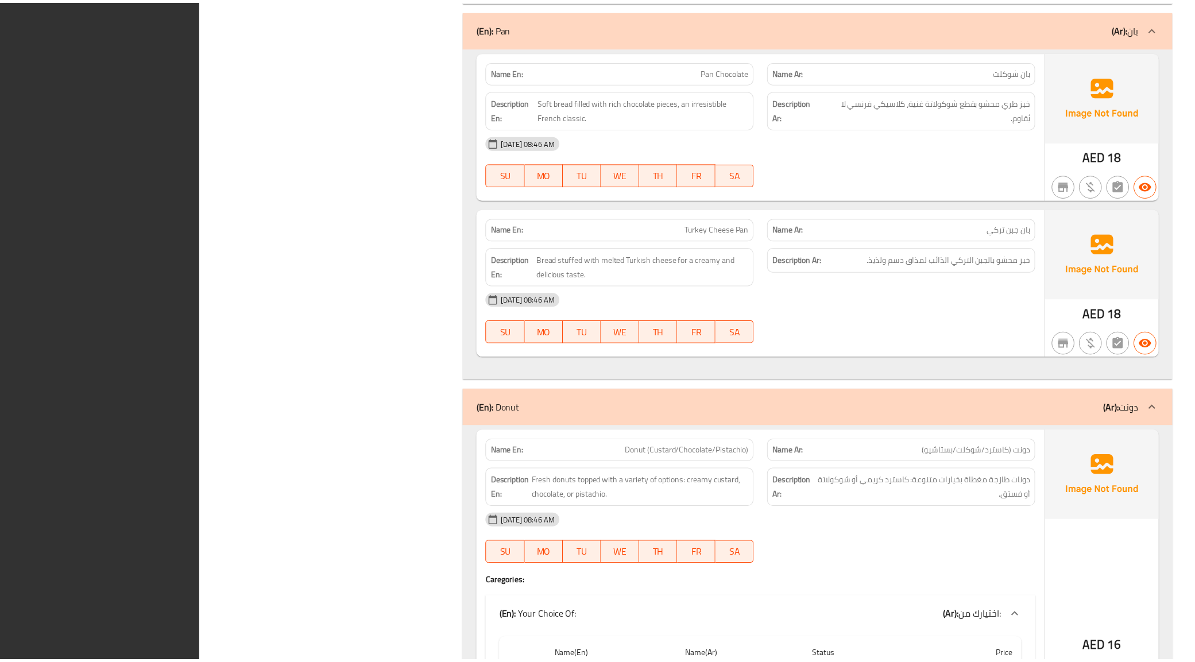
scroll to position [2924, 0]
